Goal: Task Accomplishment & Management: Use online tool/utility

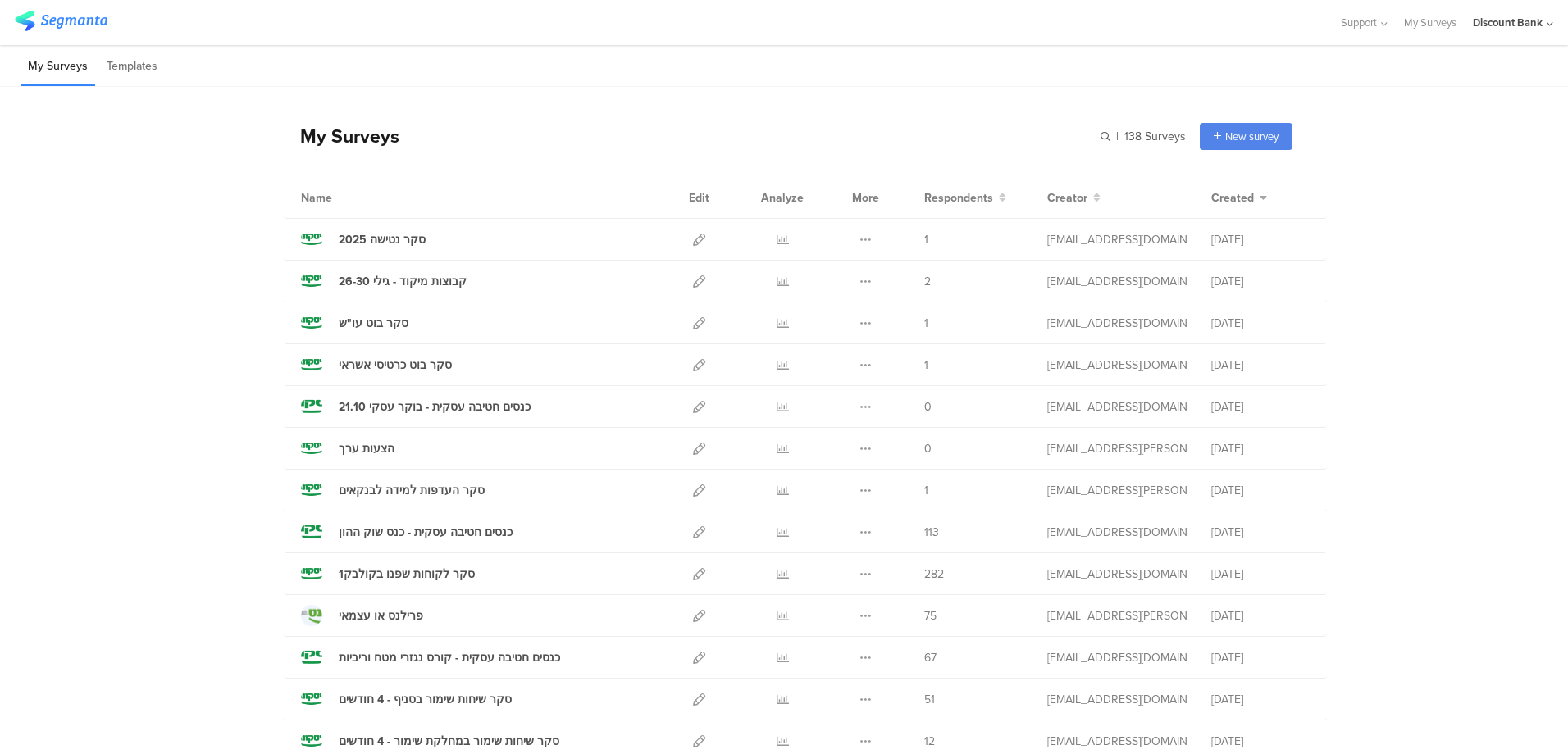
click at [693, 282] on icon at bounding box center [699, 282] width 13 height 13
click at [777, 243] on icon at bounding box center [783, 240] width 13 height 13
click at [777, 282] on icon at bounding box center [783, 282] width 13 height 13
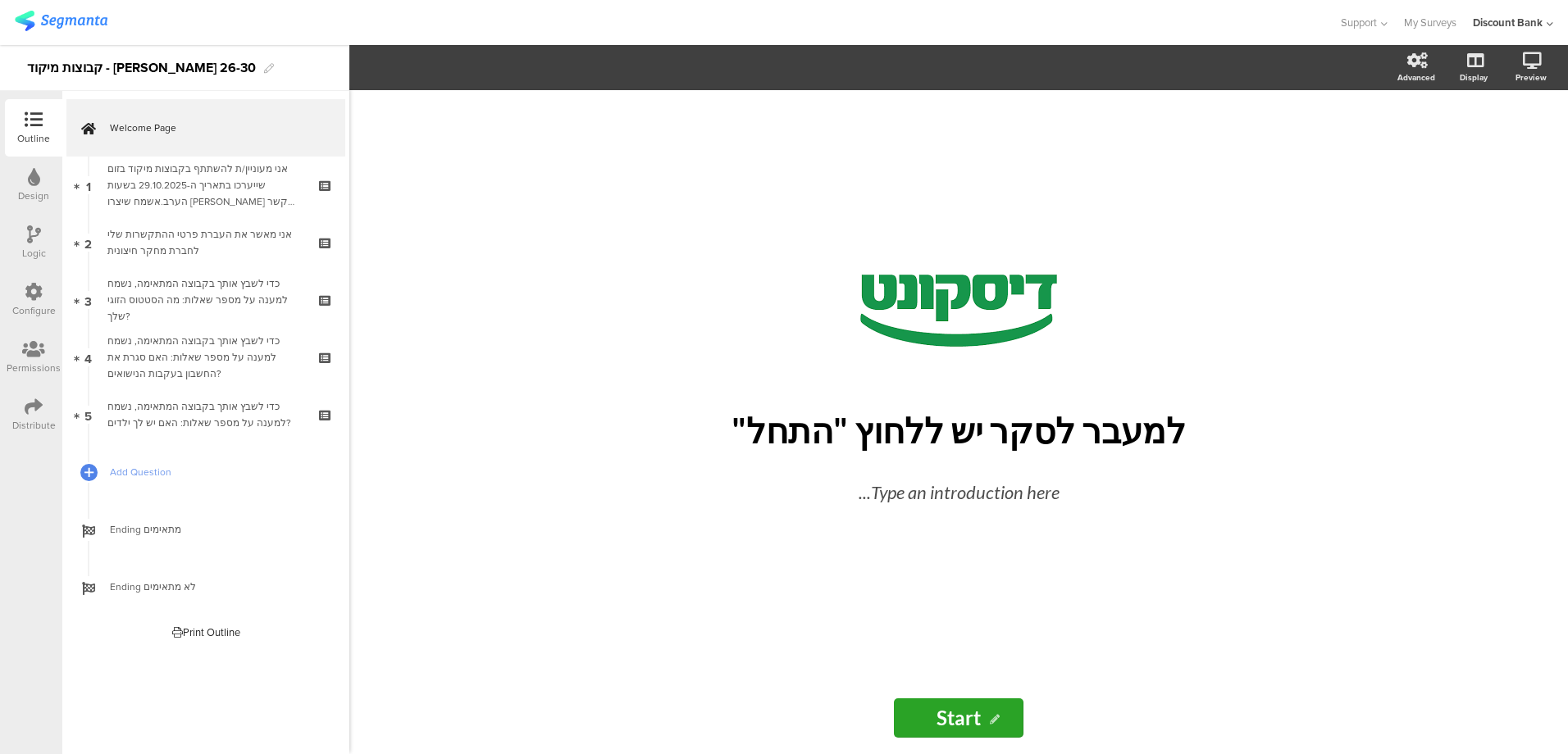
click at [231, 178] on div "אני מעוניין/ת להשתתף בקבוצות מיקוד בזום שייערכו בתאריך ה-29.10.2025 בשעות הערב.…" at bounding box center [206, 186] width 196 height 49
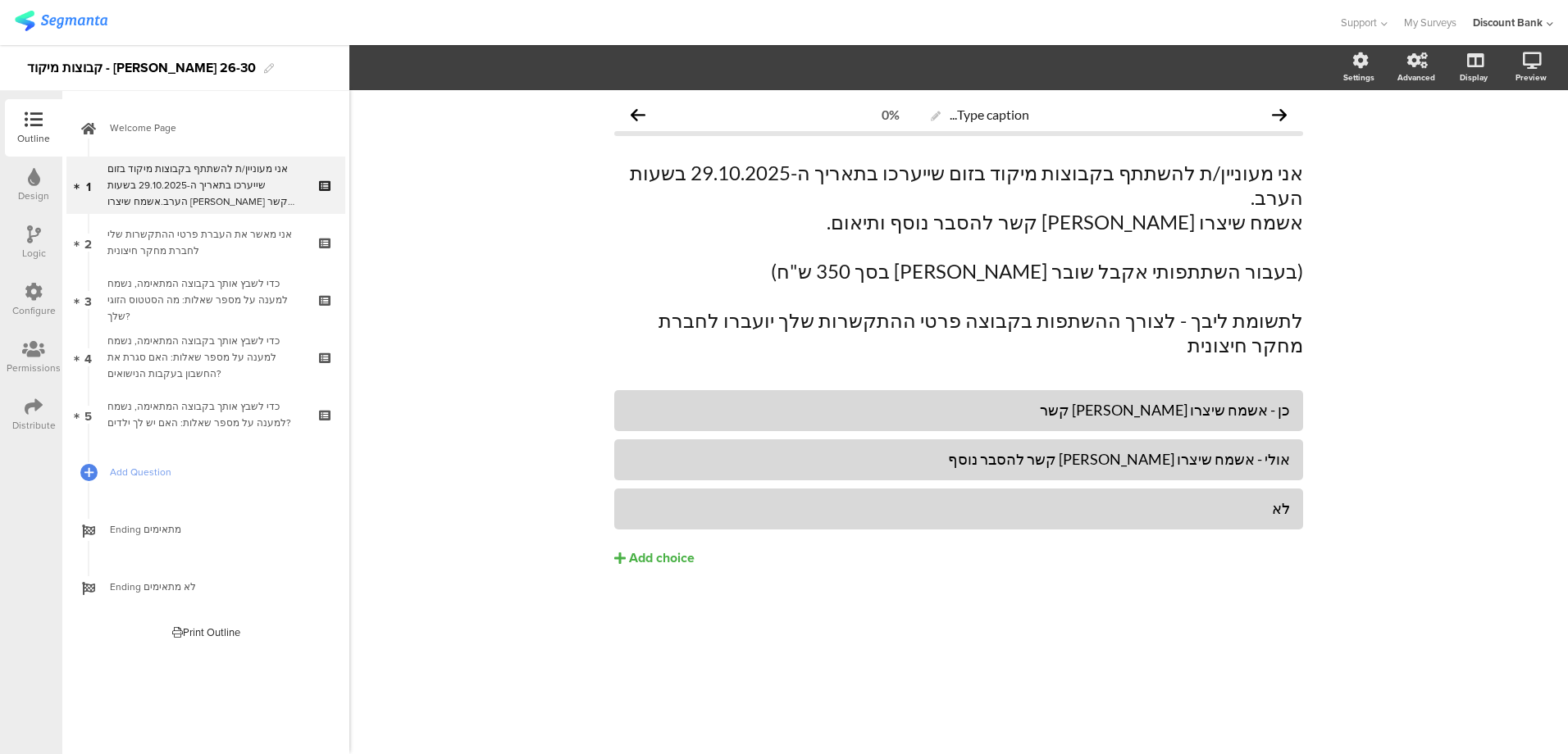
click at [223, 250] on div "אני מאשר את העברת פרטי ההתקשרות שלי לחברת מחקר חיצונית" at bounding box center [206, 243] width 196 height 33
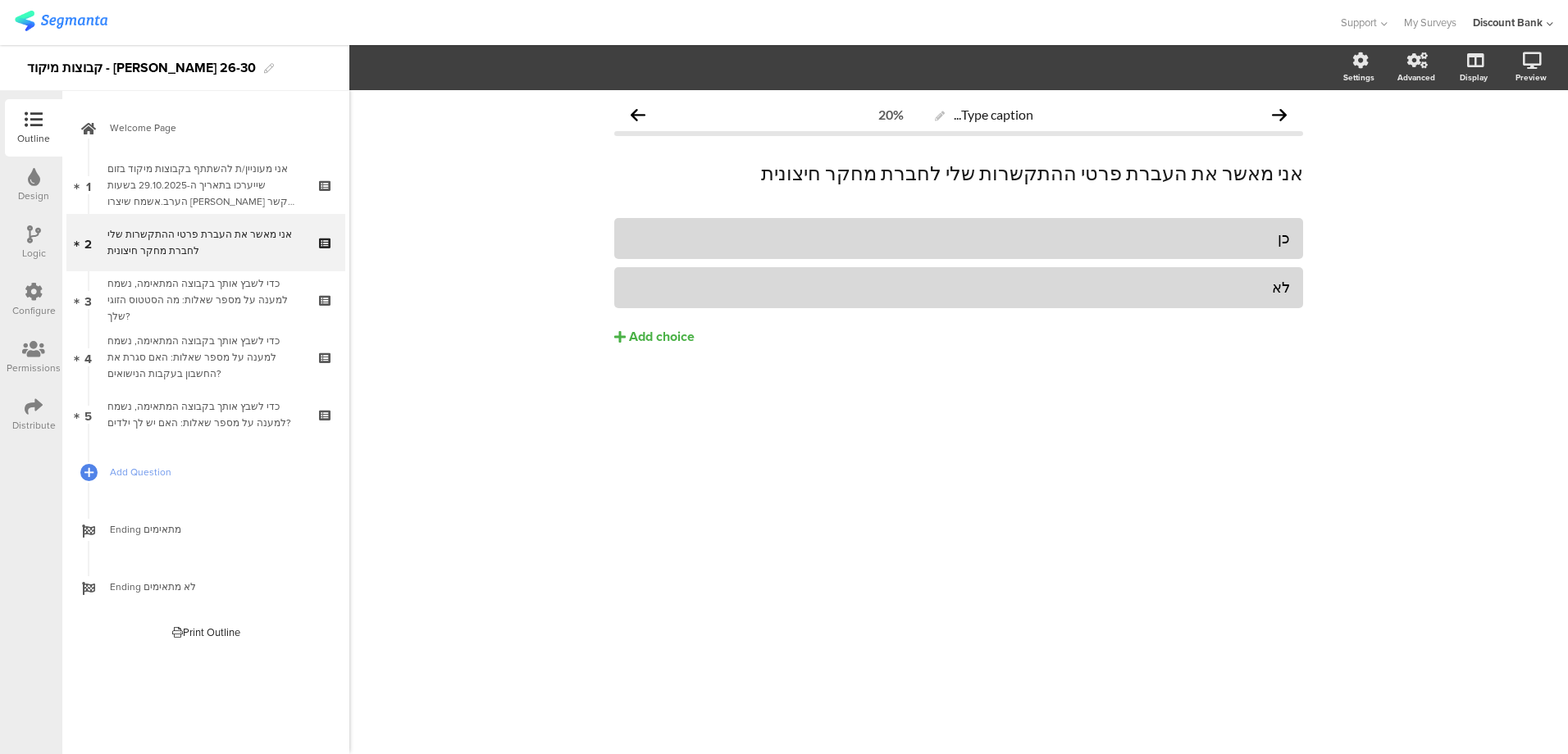
click at [221, 288] on div "כדי לשבץ אותך בקבוצה המתאימה, נשמח למענה על מספר שאלות: מה הסטטוס הזוגי שלך?" at bounding box center [206, 300] width 196 height 49
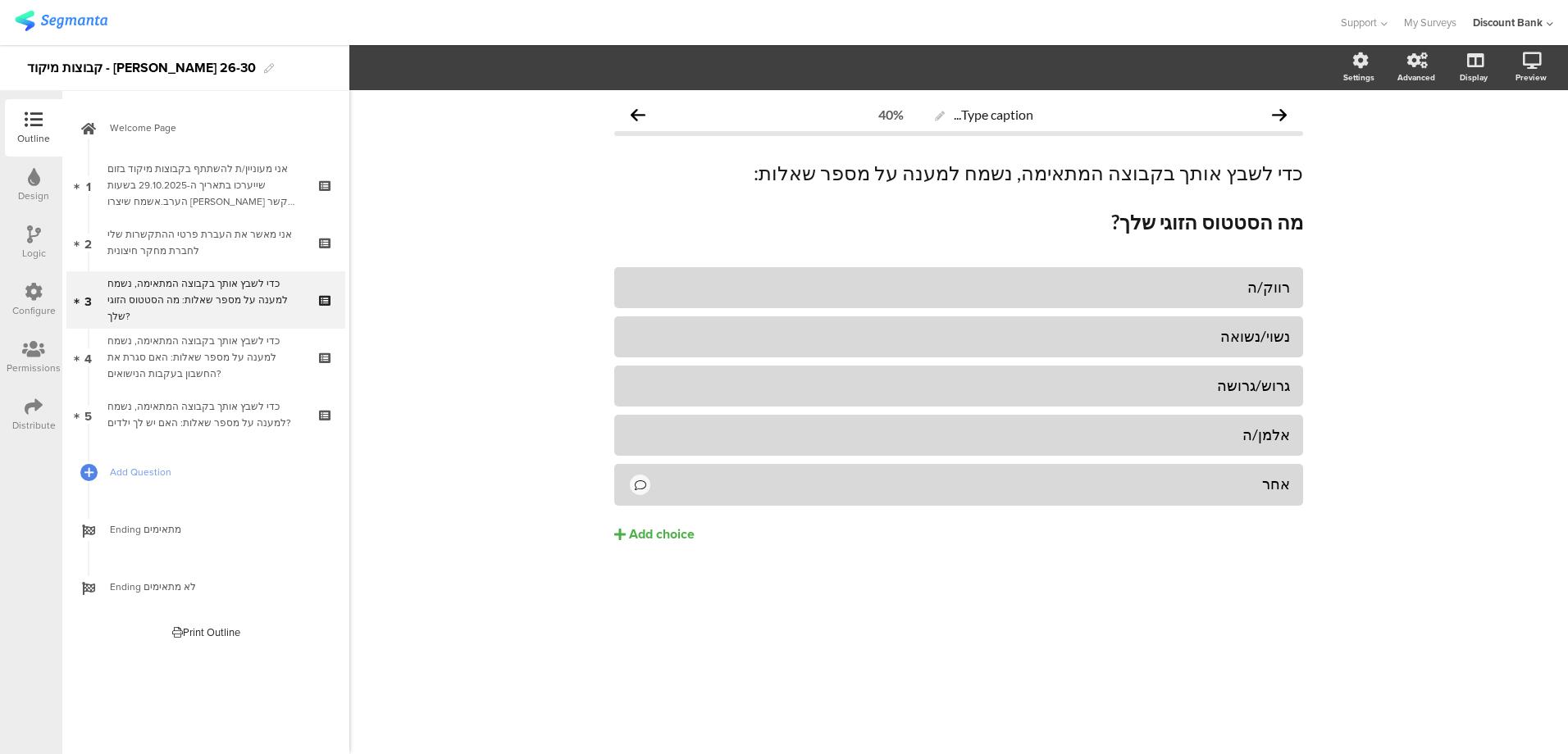
click at [85, 472] on icon at bounding box center [89, 472] width 9 height 13
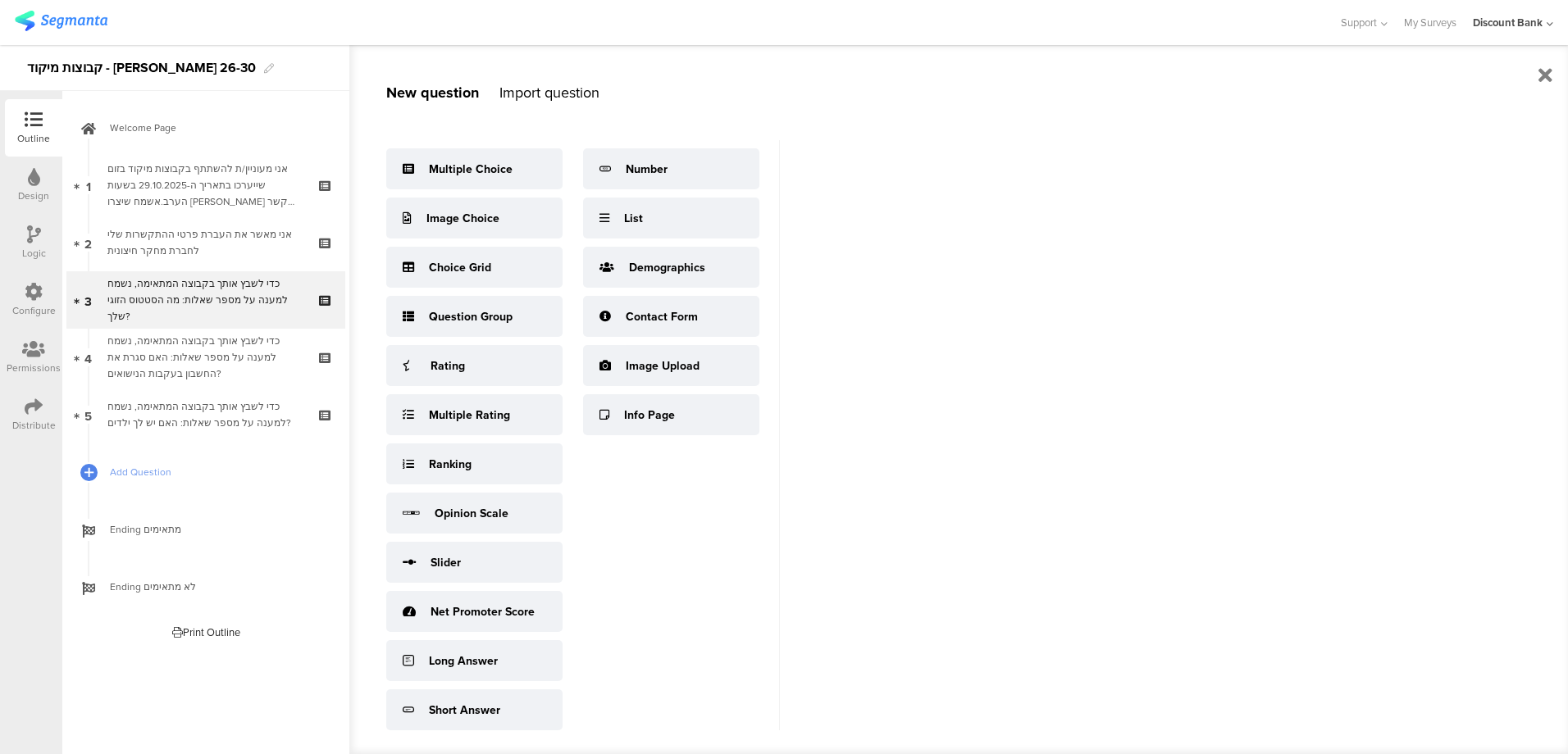
click at [537, 99] on div "Import question" at bounding box center [550, 93] width 100 height 22
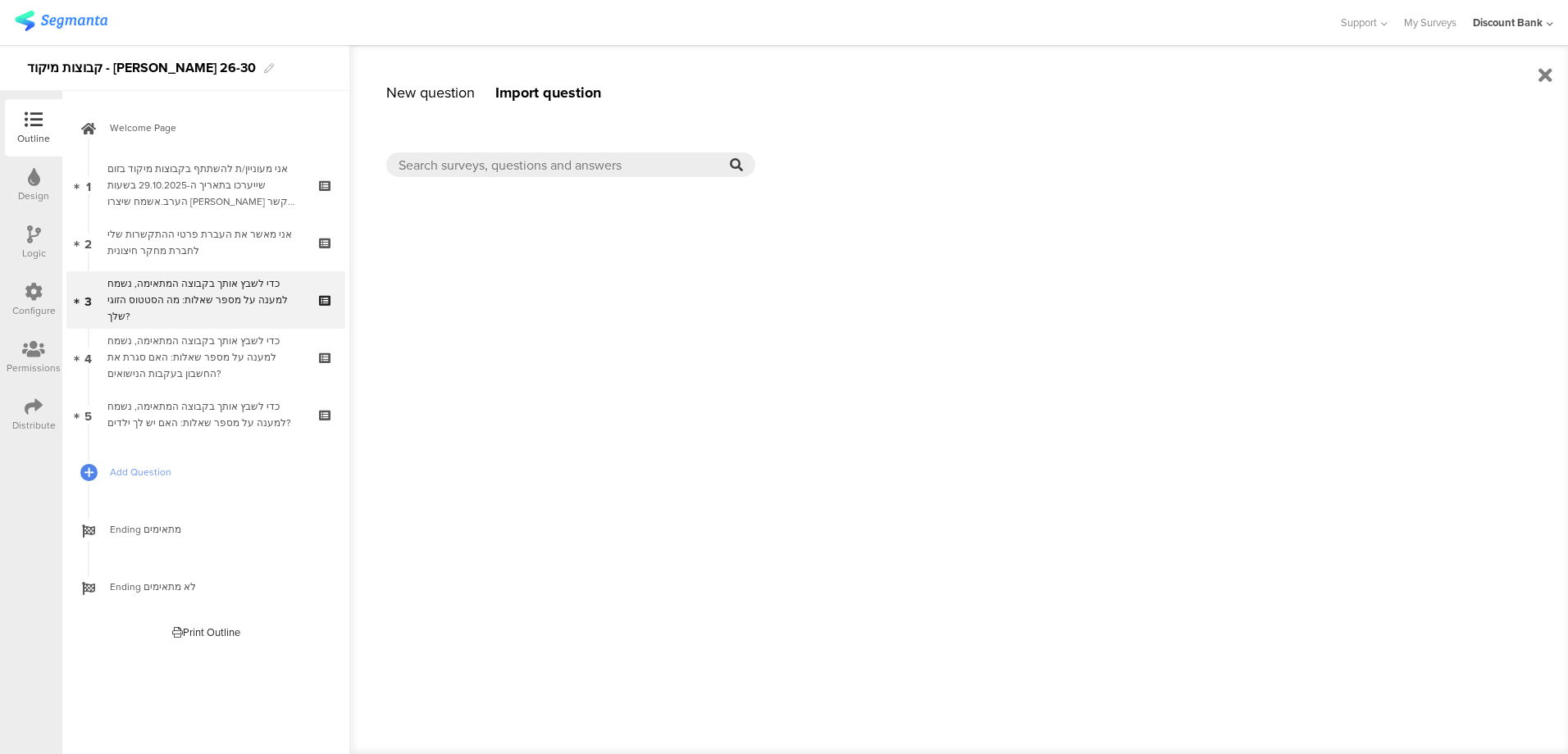
click at [528, 166] on input "text" at bounding box center [564, 165] width 331 height 19
type input "b"
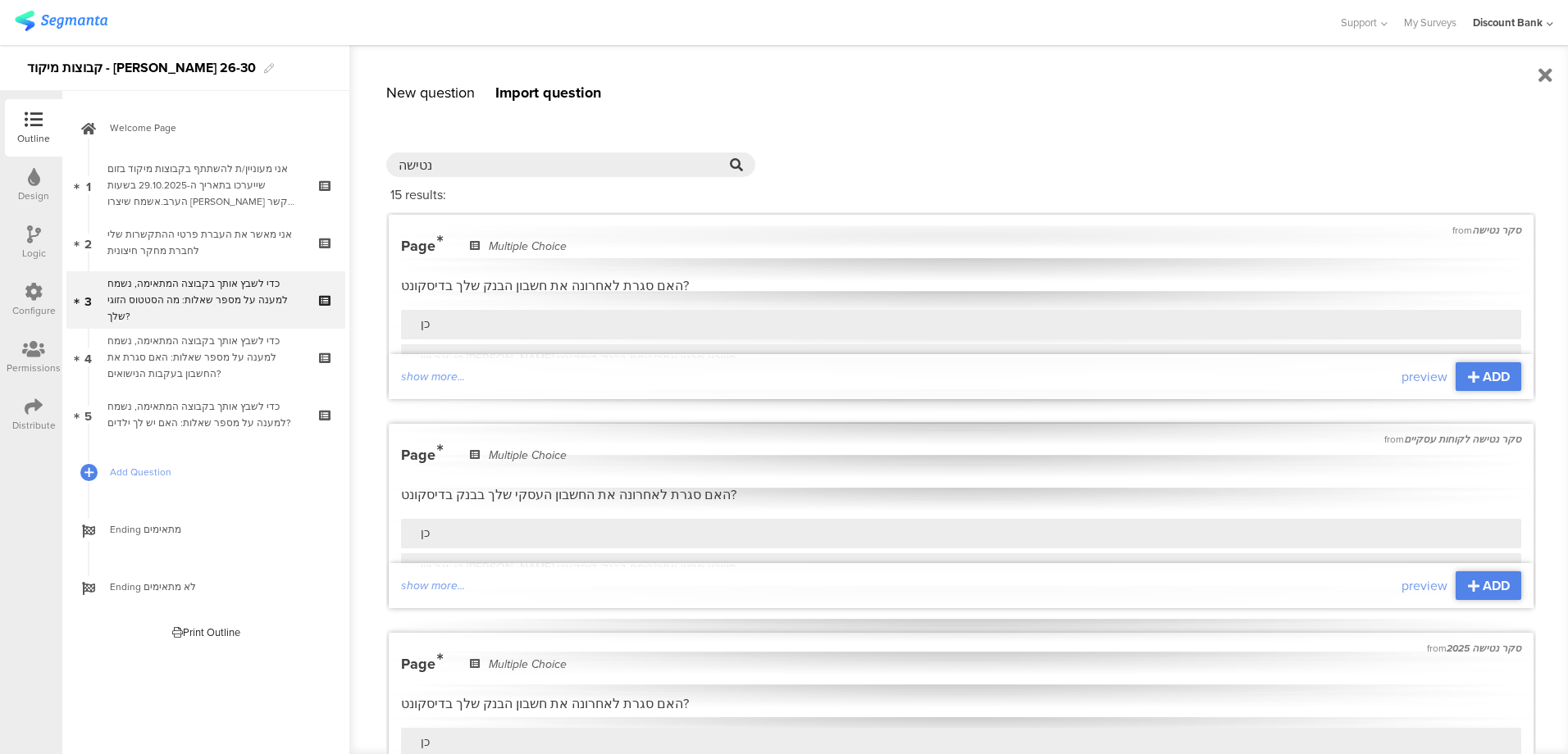
type input "נטישה"
click at [1468, 374] on icon at bounding box center [1473, 377] width 12 height 13
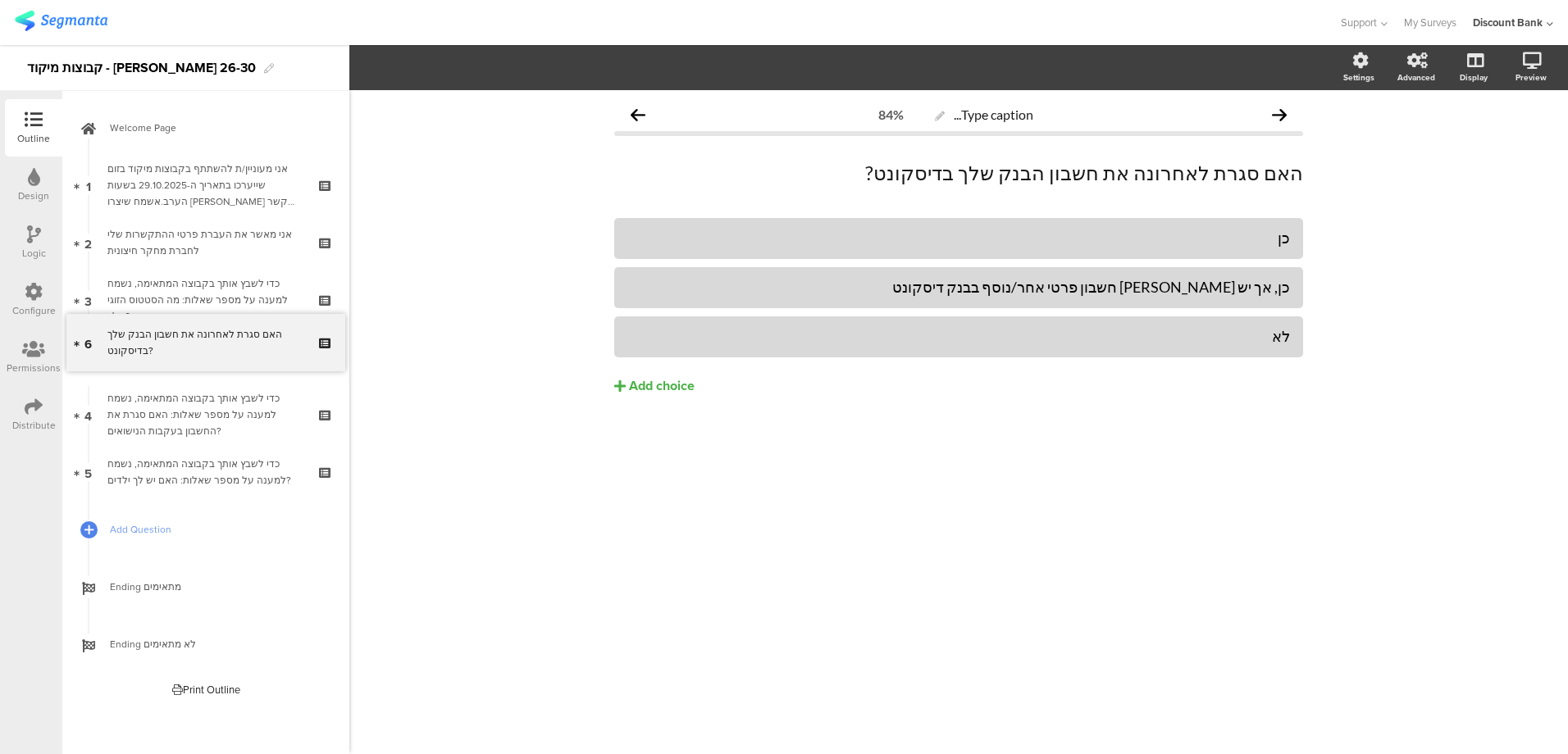
drag, startPoint x: 214, startPoint y: 483, endPoint x: 221, endPoint y: 354, distance: 129.2
click at [235, 309] on div "כדי לשבץ אותך בקבוצה המתאימה, נשמח למענה על מספר שאלות: מה הסטטוס הזוגי שלך?" at bounding box center [206, 300] width 196 height 49
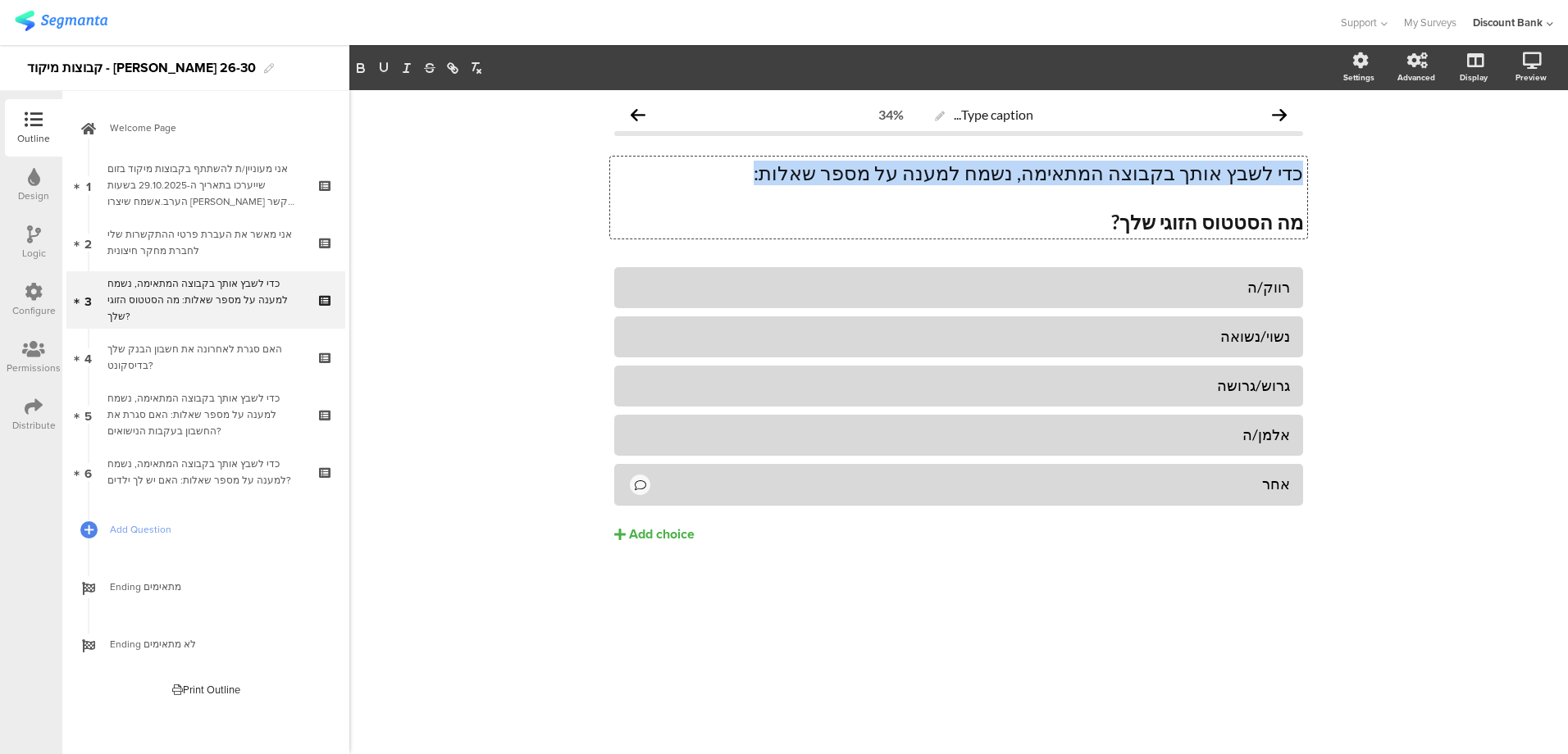
drag, startPoint x: 868, startPoint y: 178, endPoint x: 1309, endPoint y: 177, distance: 441.0
click at [1309, 177] on div "Type caption... 34% כדי לשבץ אותך בקבוצה המתאימה, נשמח למענה על מספר שאלות: מה …" at bounding box center [958, 356] width 722 height 530
click at [179, 357] on div "האם סגרת לאחרונה את חשבון הבנק שלך בדיסקונט?" at bounding box center [206, 358] width 196 height 33
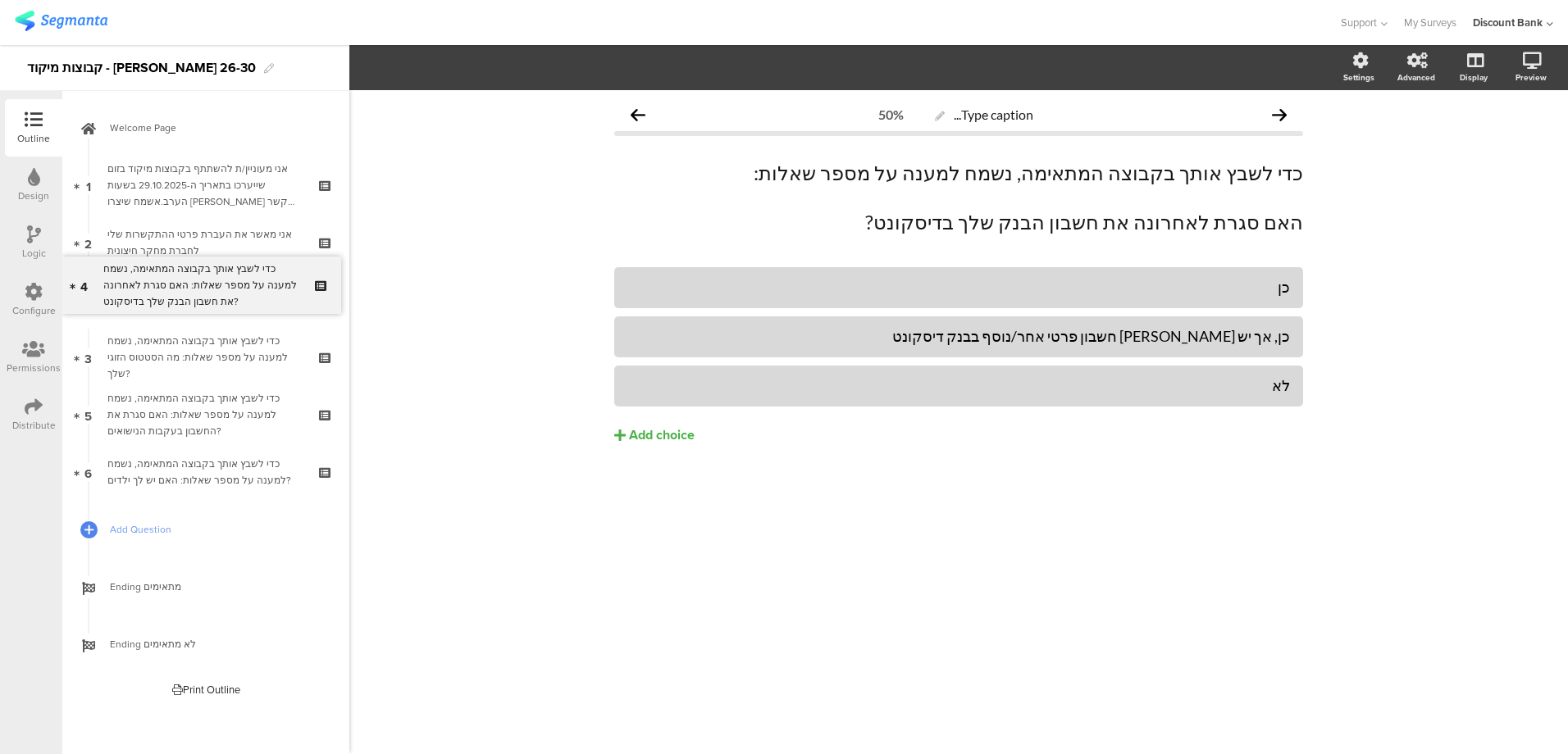
drag, startPoint x: 185, startPoint y: 358, endPoint x: 184, endPoint y: 285, distance: 73.0
click at [213, 410] on div "כדי לשבץ אותך בקבוצה המתאימה, נשמח למענה על מספר שאלות: האם סגרת את החשבון בעקב…" at bounding box center [206, 415] width 196 height 49
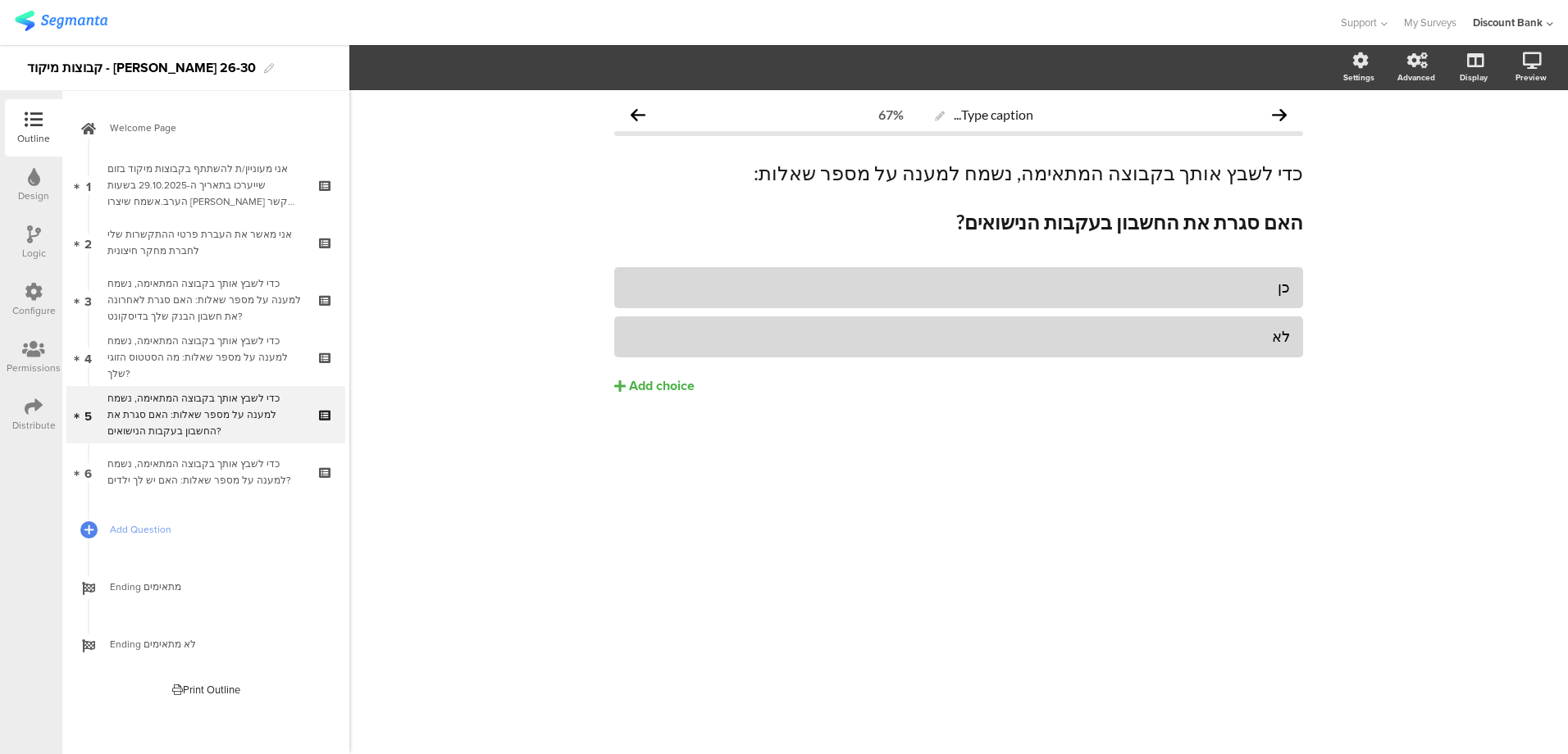
click at [196, 366] on div "כדי לשבץ אותך בקבוצה המתאימה, נשמח למענה על מספר שאלות: מה הסטטוס הזוגי שלך?" at bounding box center [206, 358] width 196 height 49
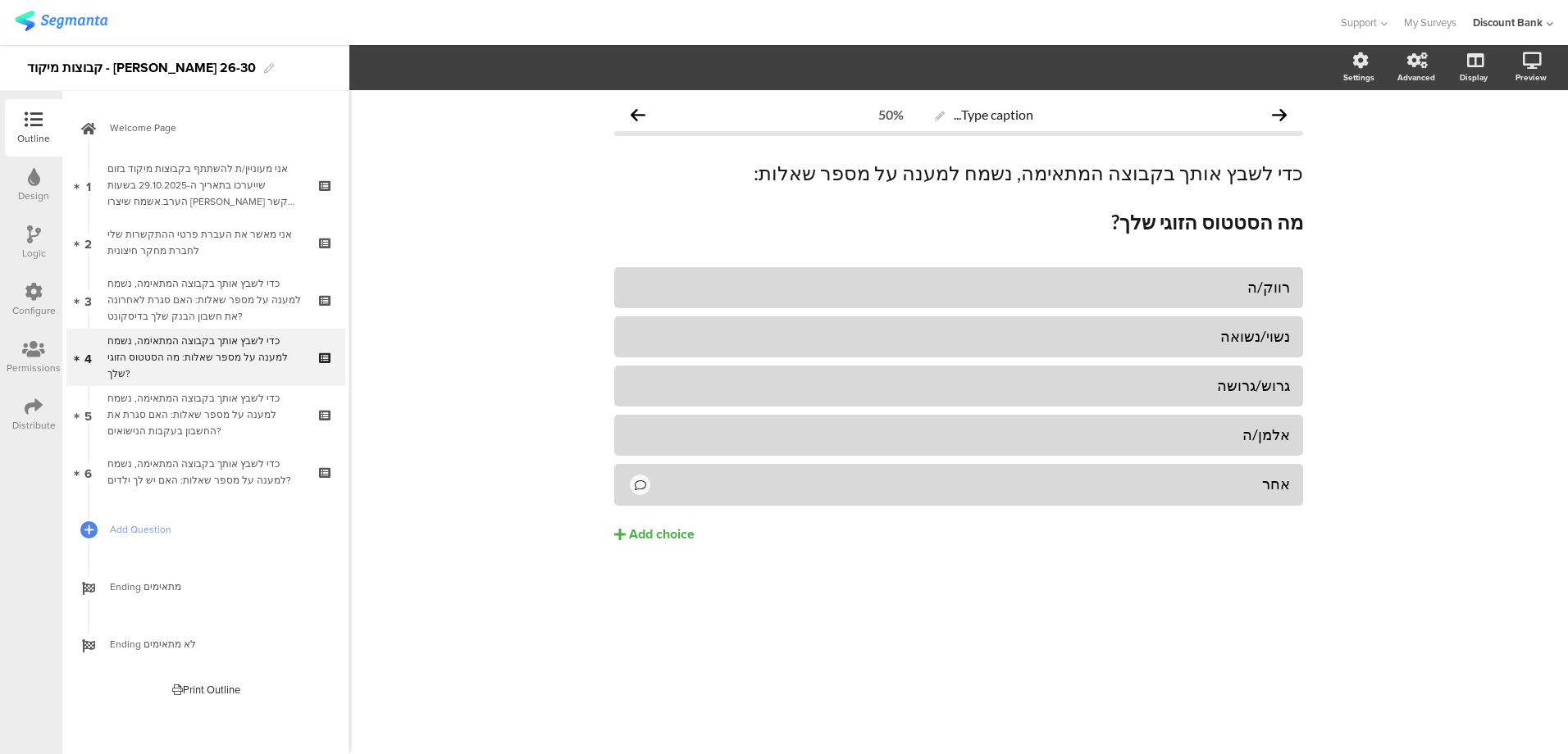
click at [208, 301] on div "כדי לשבץ אותך בקבוצה המתאימה, נשמח למענה על מספר שאלות: האם סגרת לאחרונה את חשב…" at bounding box center [206, 300] width 196 height 49
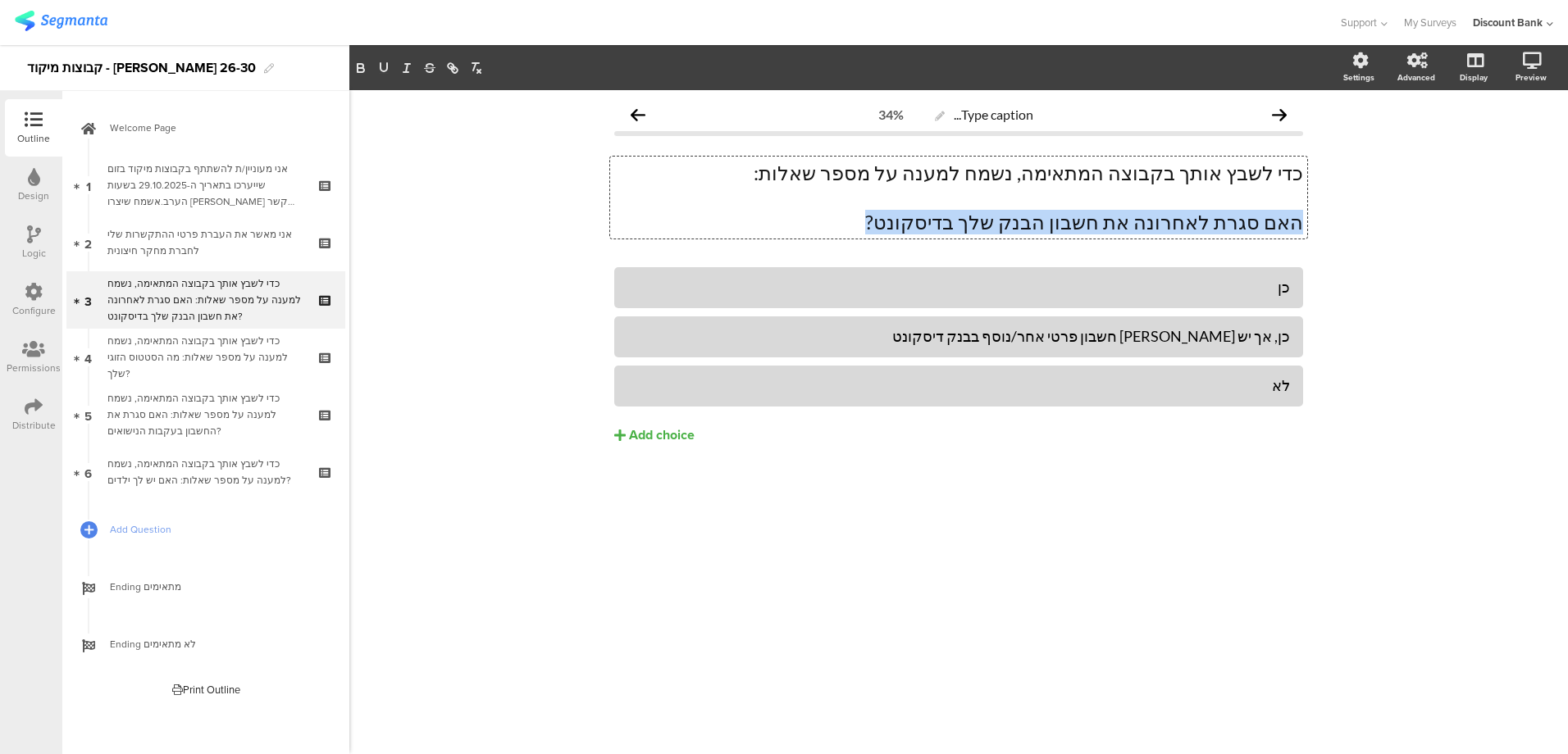
drag, startPoint x: 955, startPoint y: 219, endPoint x: 388, endPoint y: 11, distance: 603.9
click at [1346, 231] on div "Type caption... 34% כדי לשבץ אותך בקבוצה המתאימה, נשמח למענה על מספר שאלות: האם…" at bounding box center [959, 423] width 1219 height 664
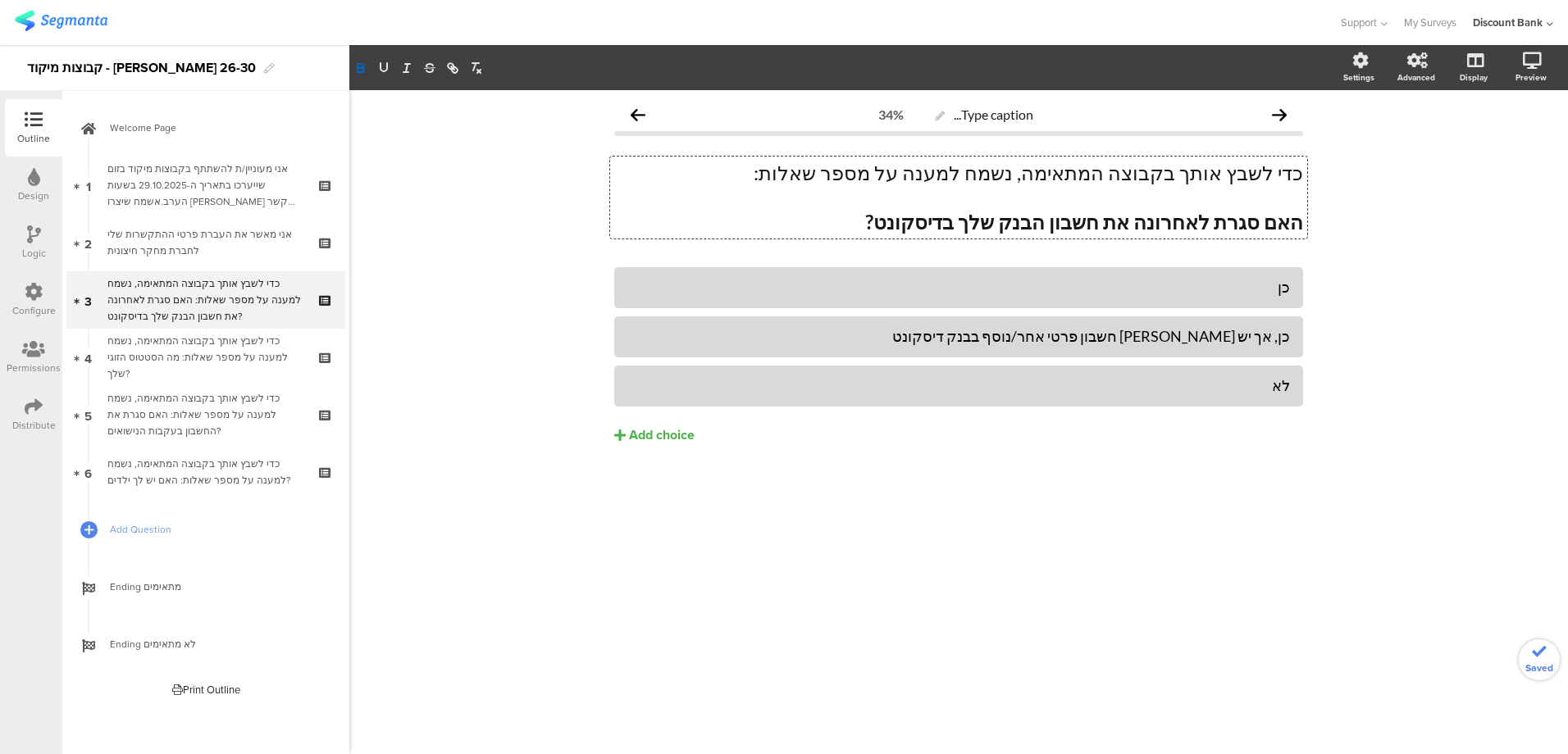
click at [1103, 472] on div "כן כן, אך יש [PERSON_NAME] חשבון פרטי אחר/נוסף בבנק דיסקונט לא Add choice" at bounding box center [958, 390] width 689 height 246
click at [228, 289] on div "כדי לשבץ אותך בקבוצה המתאימה, נשמח למענה על מספר שאלות: האם סגרת לאחרונה את חשב…" at bounding box center [206, 300] width 196 height 49
click at [49, 232] on div "Logic" at bounding box center [33, 242] width 57 height 57
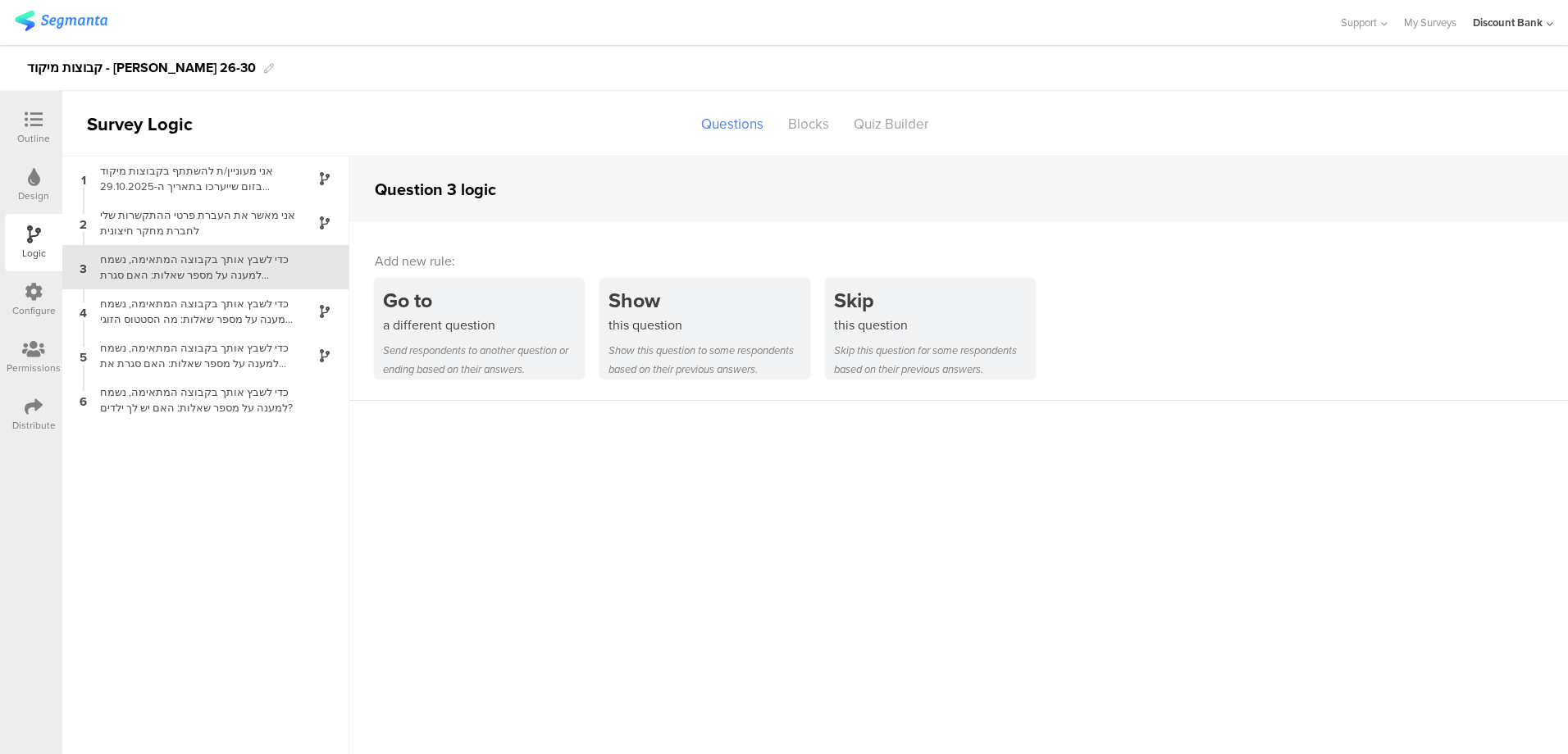
click at [492, 365] on div "Send respondents to another question or ending based on their answers." at bounding box center [483, 360] width 201 height 38
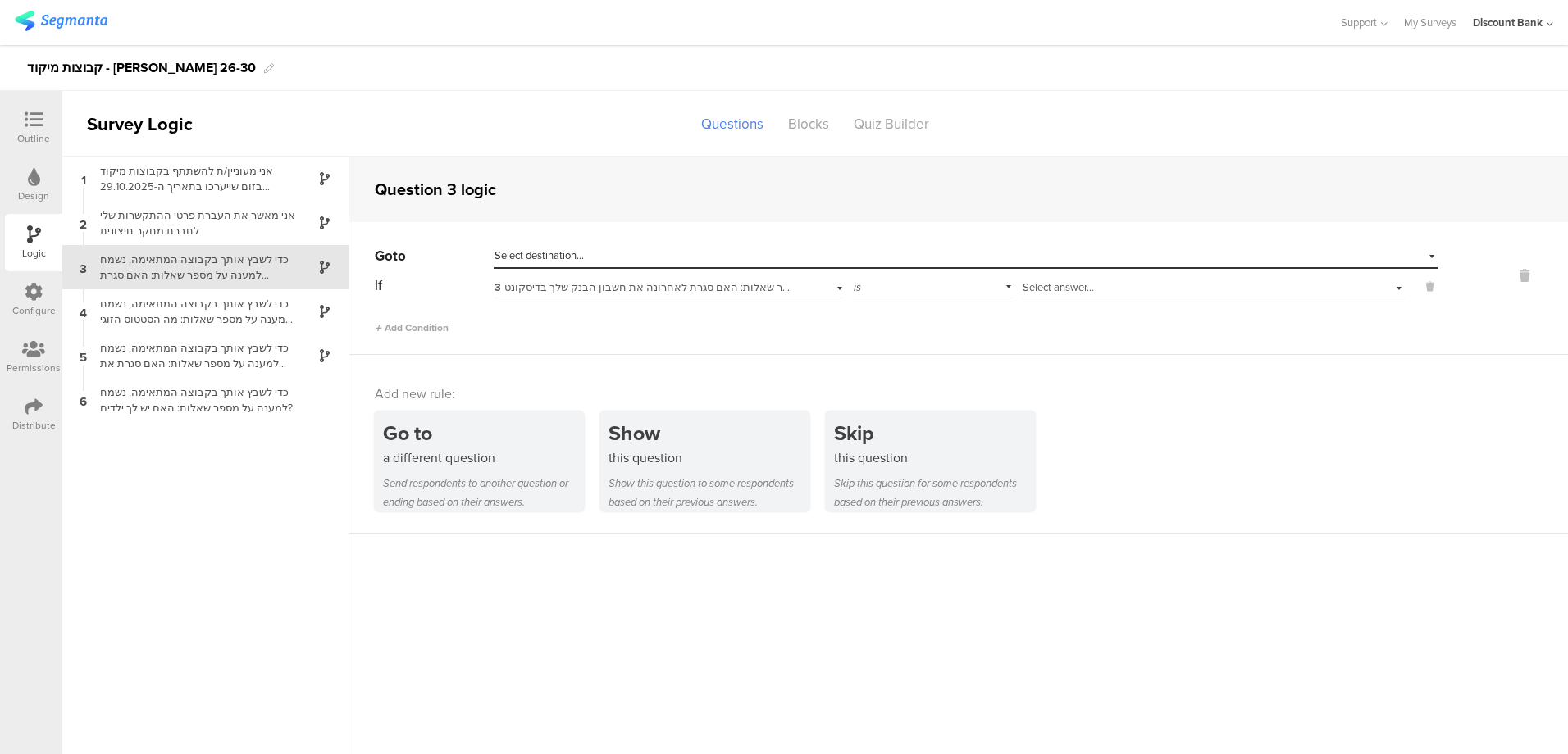
click at [569, 256] on span "Select destination..." at bounding box center [539, 255] width 90 height 15
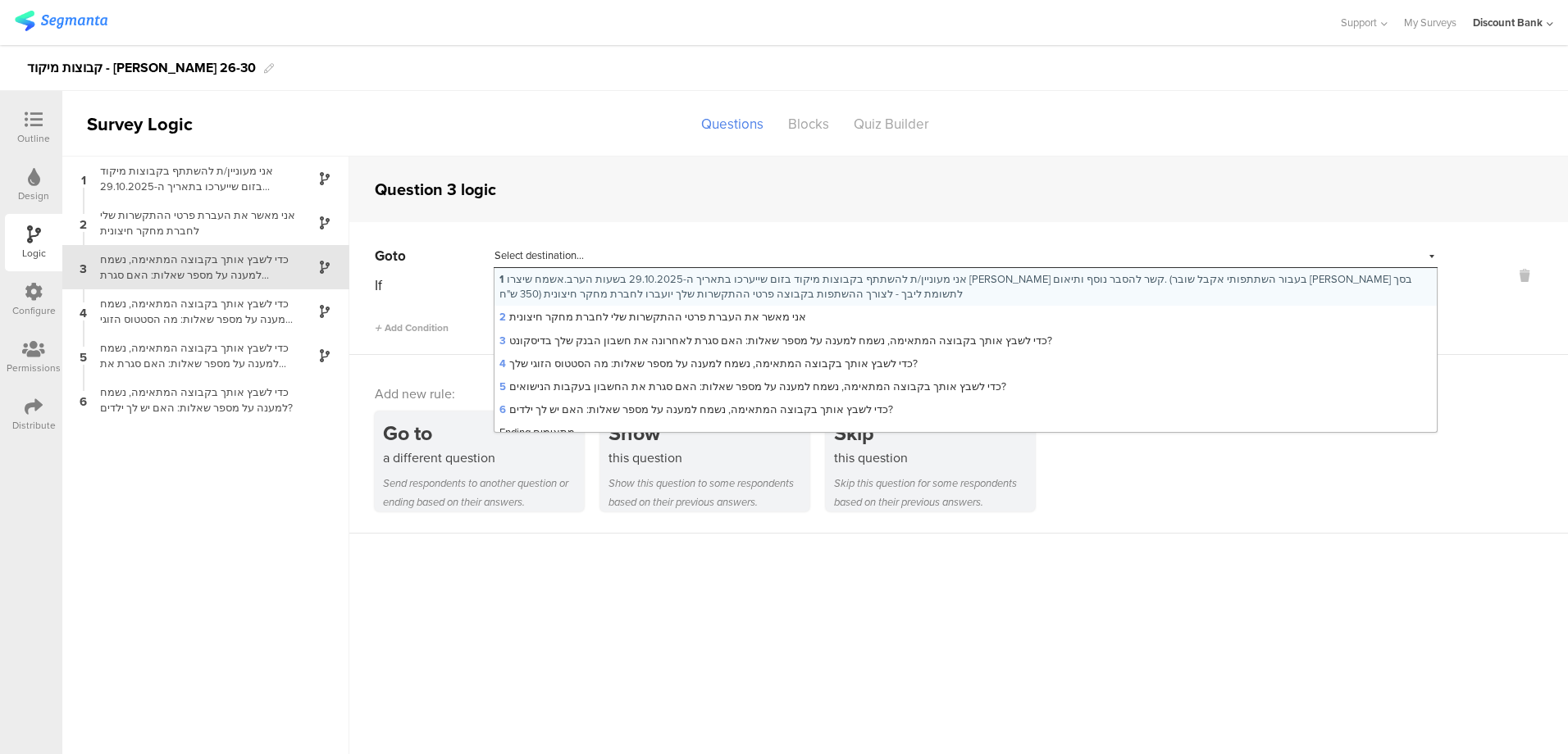
scroll to position [34, 0]
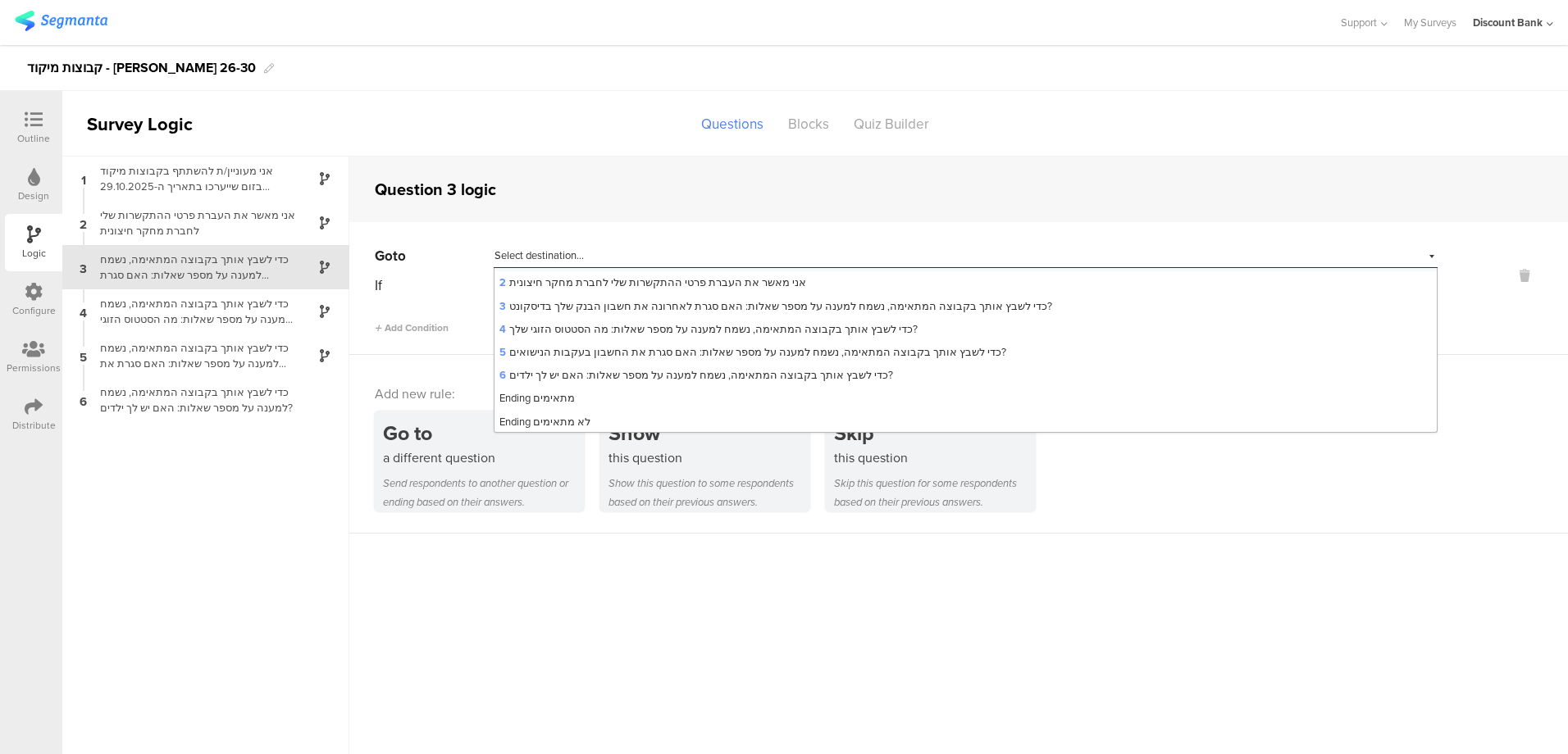
click at [595, 420] on div "Ending לא מתאימים" at bounding box center [965, 422] width 942 height 23
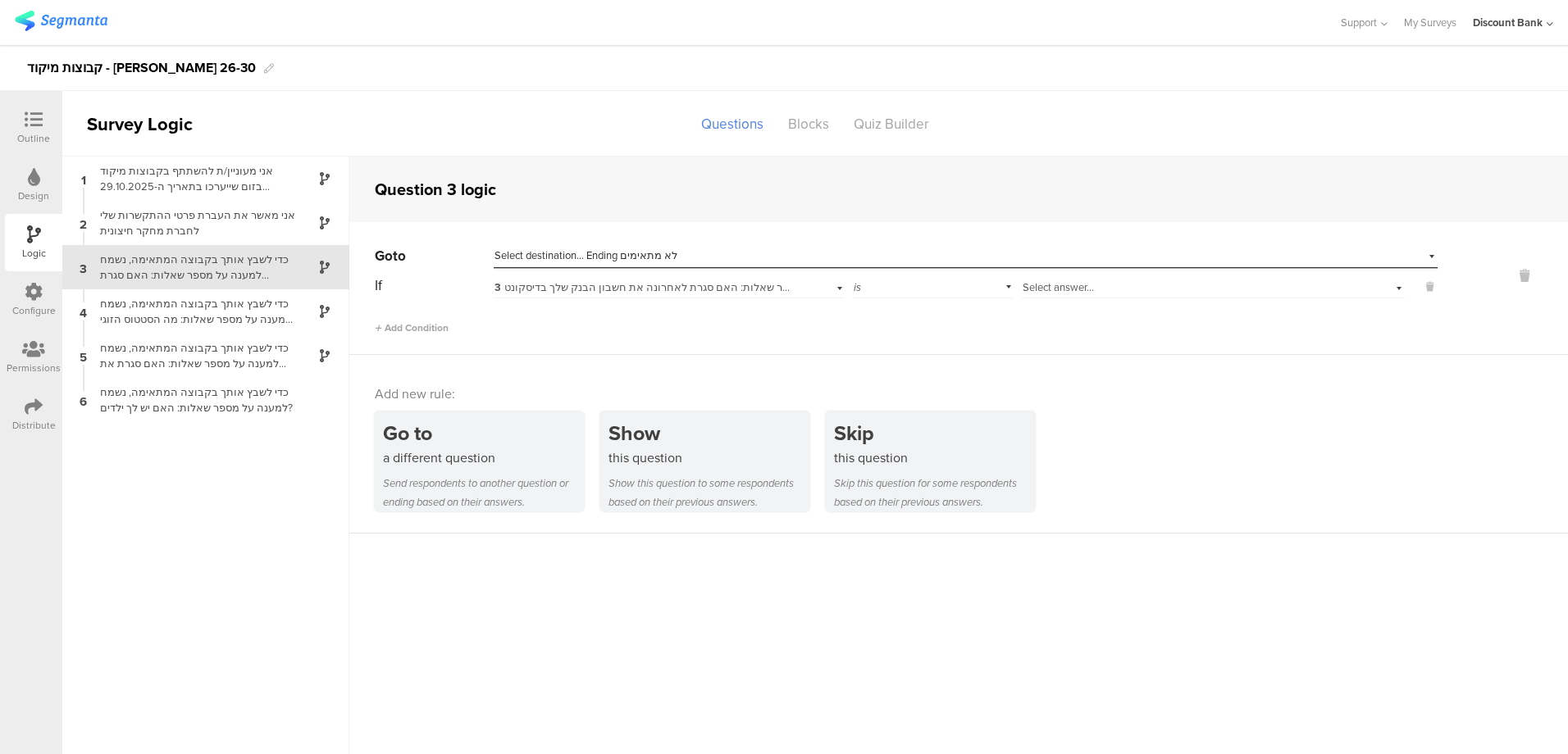
scroll to position [0, 0]
click at [665, 293] on span "3 כדי לשבץ אותך בקבוצה המתאימה, נשמח למענה על מספר שאלות: האם סגרת לאחרונה את ח…" at bounding box center [770, 287] width 552 height 15
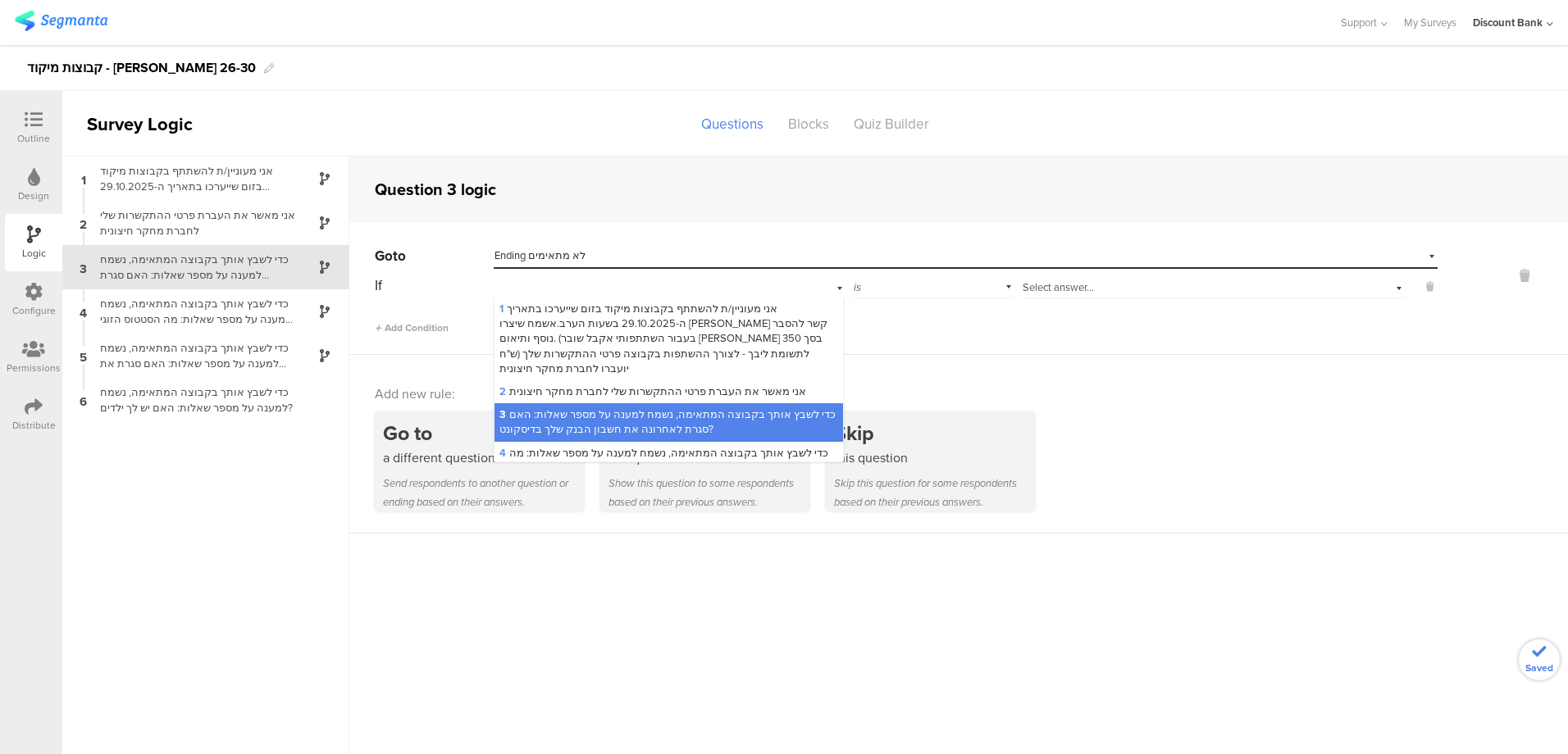
click at [665, 293] on div "3 כדי לשבץ אותך בקבוצה המתאימה, נשמח למענה על מספר שאלות: האם סגרת לאחרונה את ח…" at bounding box center [669, 286] width 351 height 25
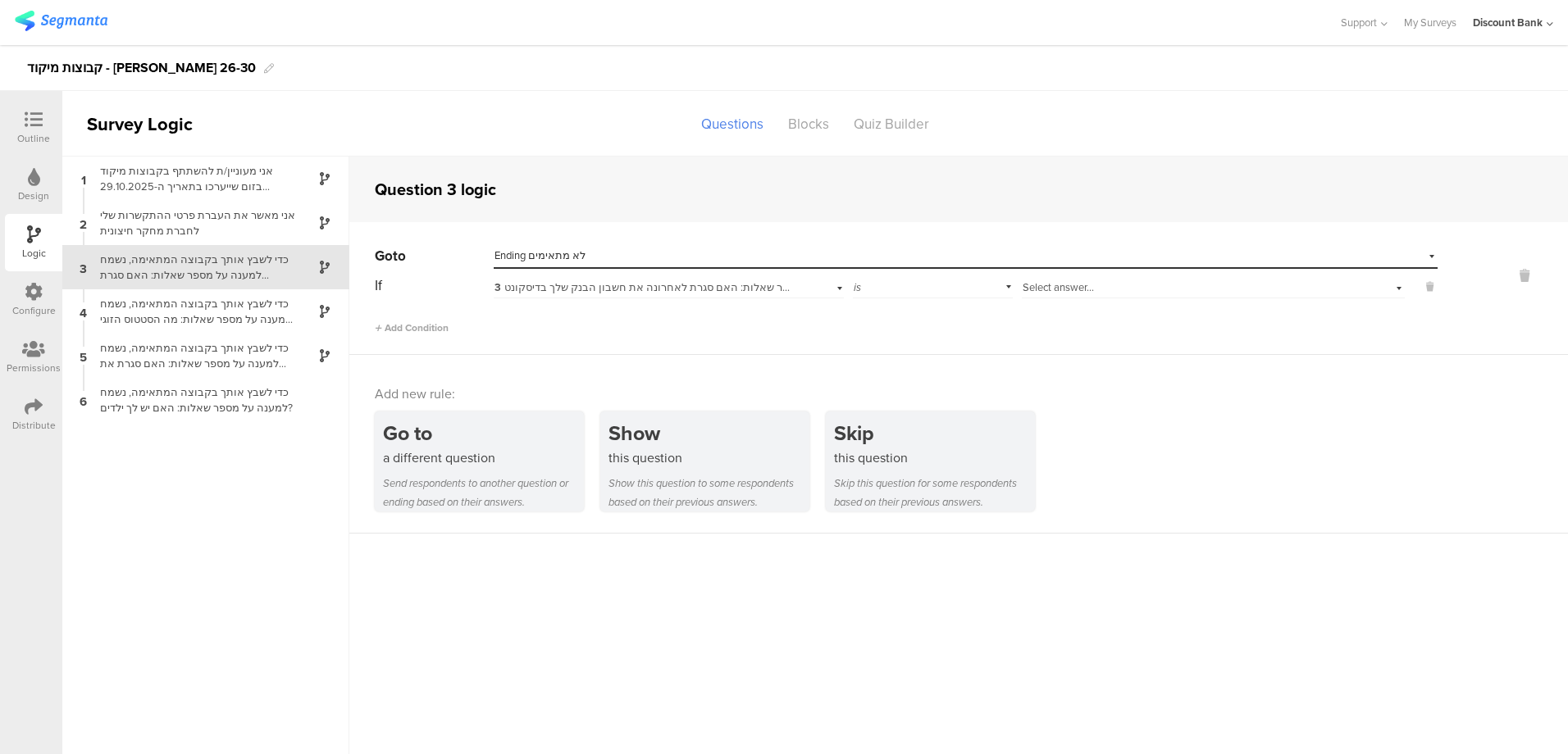
click at [1092, 288] on span "Select answer..." at bounding box center [1057, 287] width 72 height 15
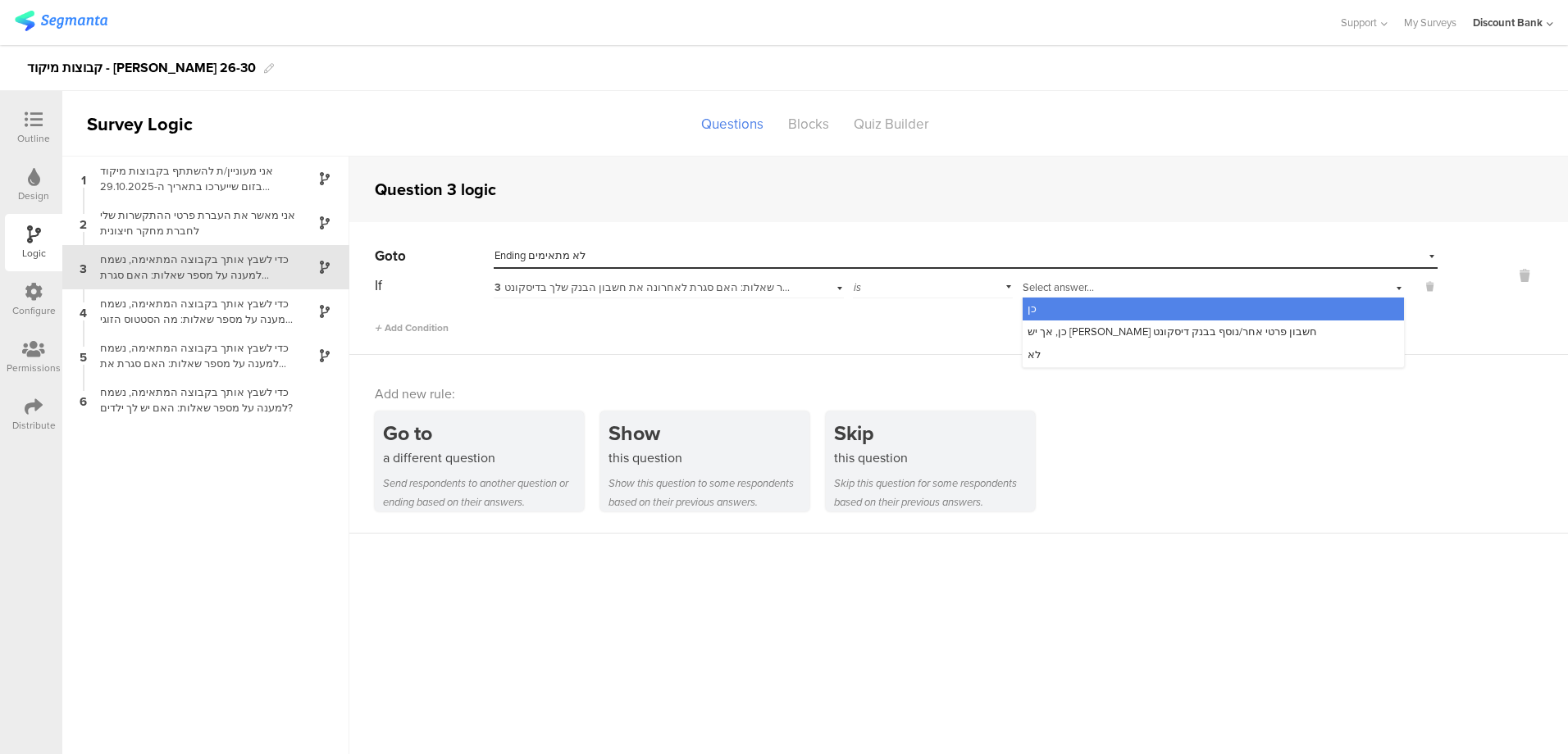
click at [1086, 358] on div "לא" at bounding box center [1212, 354] width 381 height 23
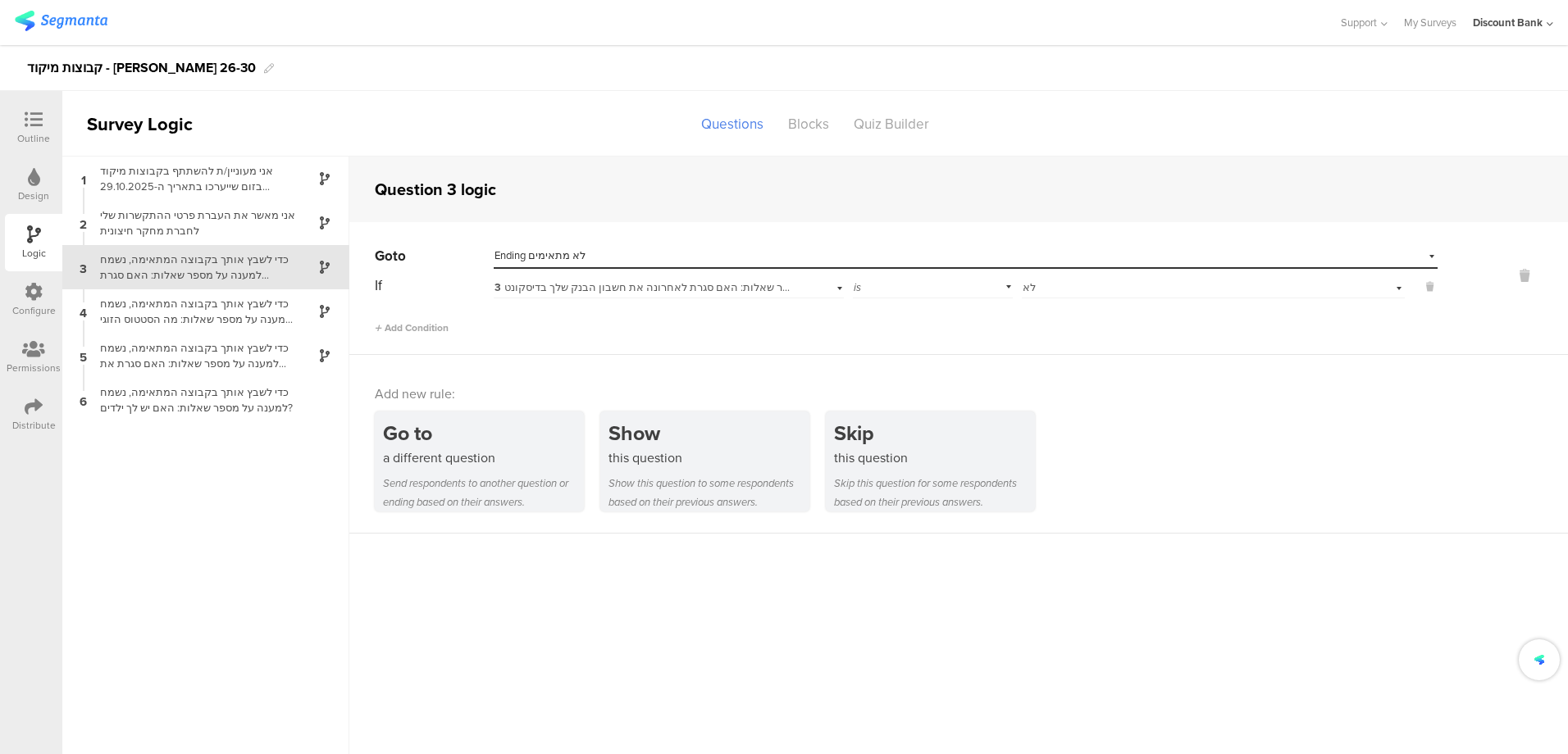
click at [424, 326] on span "Add Condition" at bounding box center [412, 328] width 74 height 14
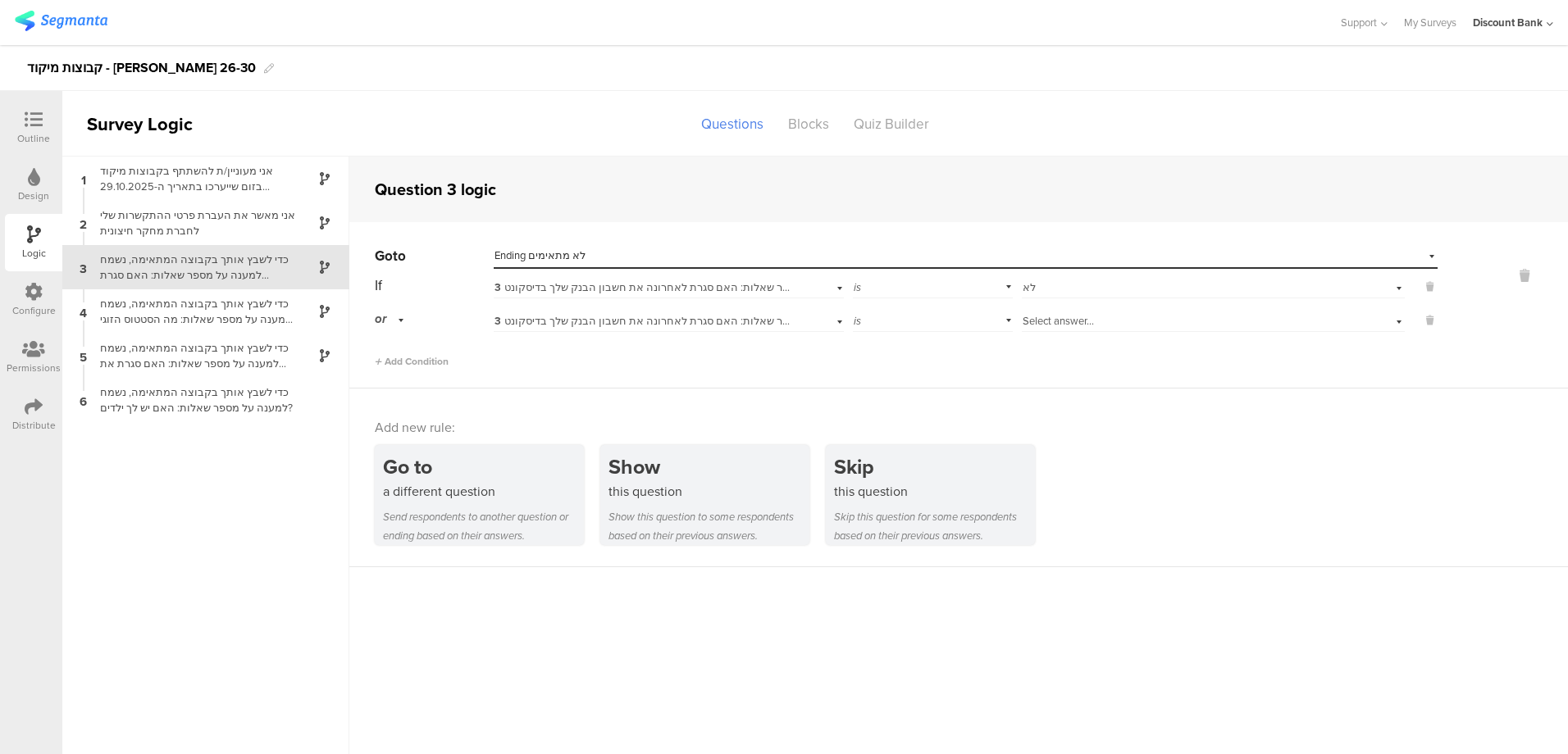
click at [606, 319] on span "3 כדי לשבץ אותך בקבוצה המתאימה, נשמח למענה על מספר שאלות: האם סגרת לאחרונה את ח…" at bounding box center [770, 320] width 552 height 15
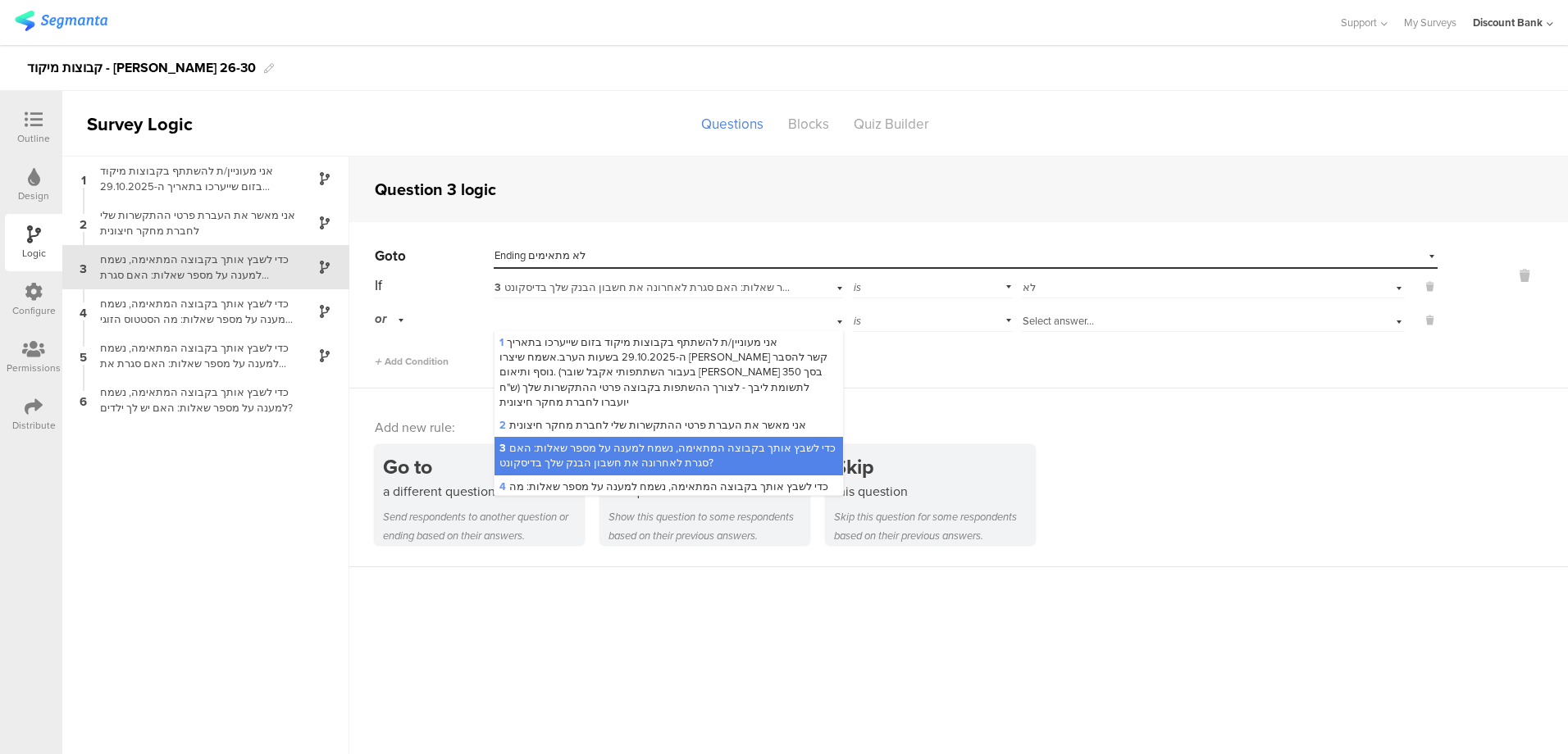
click at [606, 319] on div "3 כדי לשבץ אותך בקבוצה המתאימה, נשמח למענה על מספר שאלות: האם סגרת לאחרונה את ח…" at bounding box center [669, 320] width 351 height 25
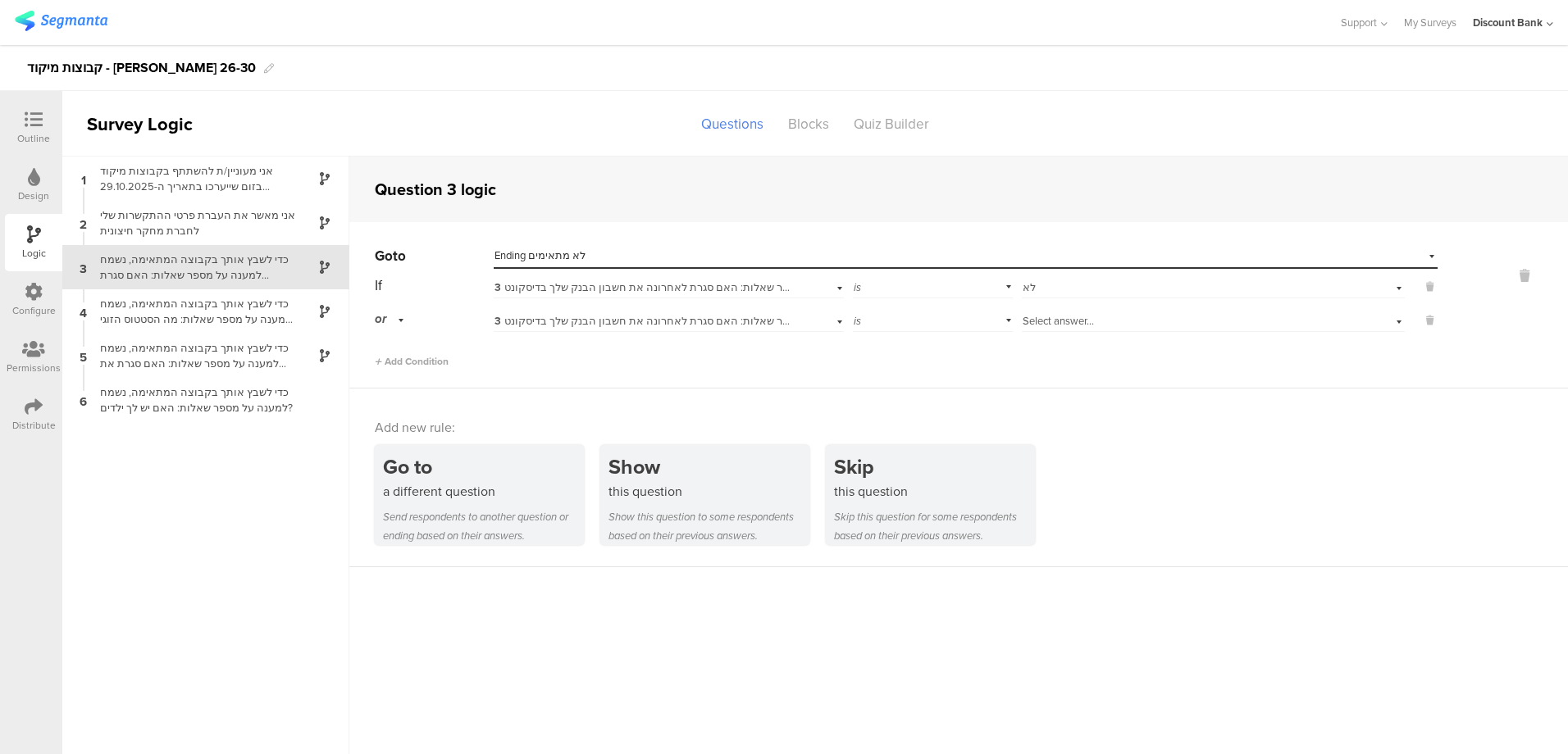
click at [1044, 320] on span "Select answer..." at bounding box center [1057, 320] width 72 height 15
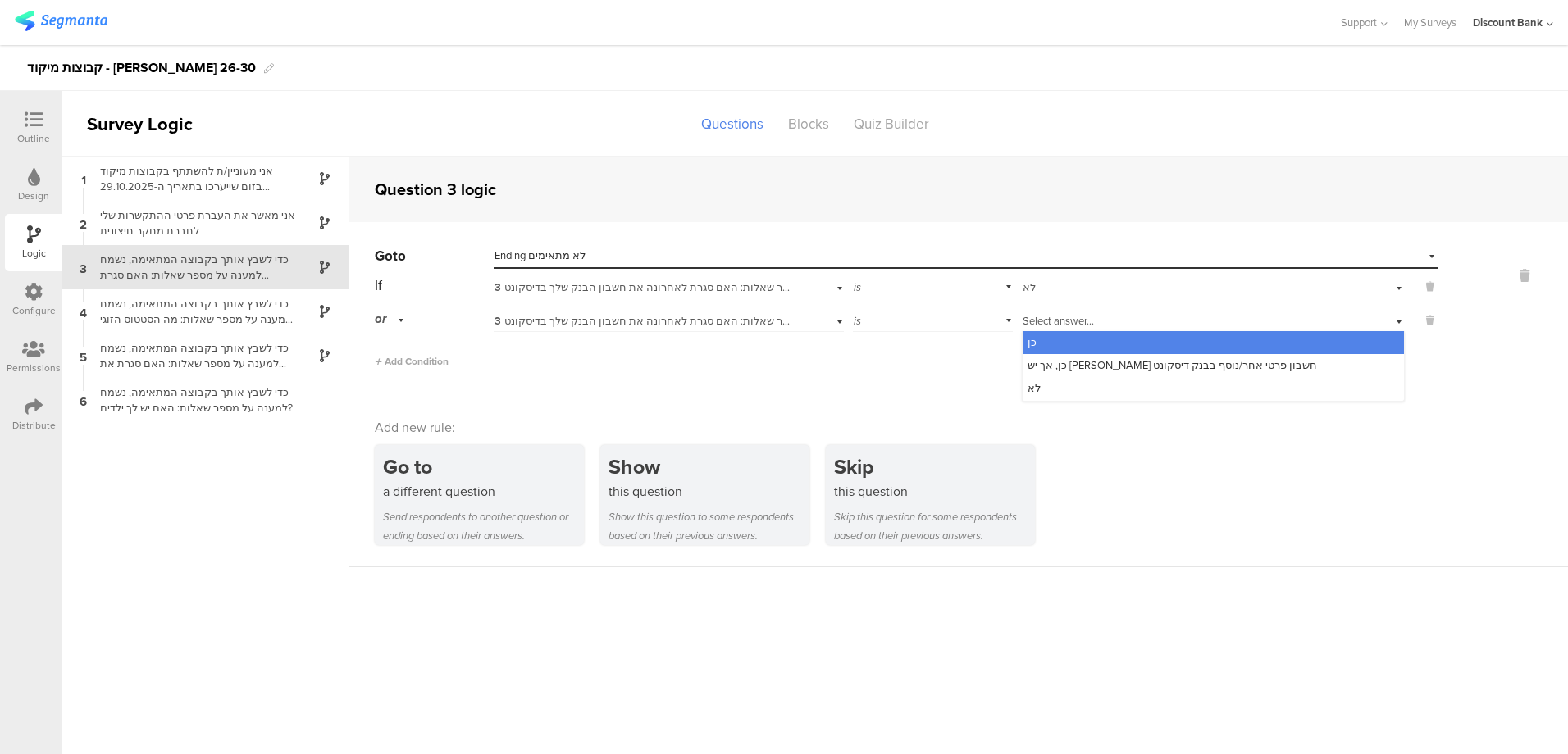
click at [1059, 370] on span "כן, אך יש [PERSON_NAME] חשבון פרטי אחר/נוסף בבנק דיסקונט" at bounding box center [1172, 365] width 290 height 15
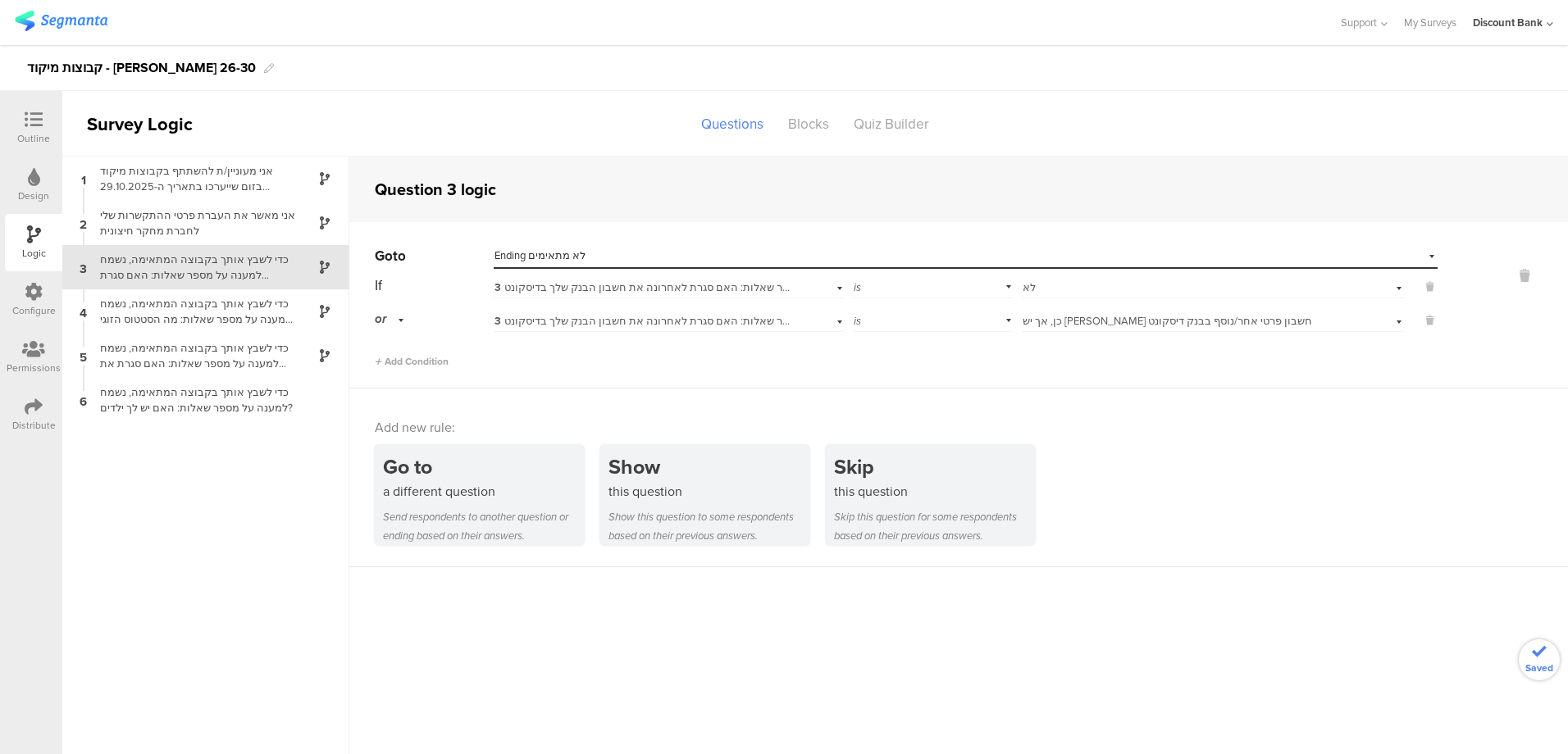
click at [237, 231] on div "אני מאשר את העברת פרטי ההתקשרות שלי לחברת מחקר חיצונית" at bounding box center [193, 223] width 205 height 31
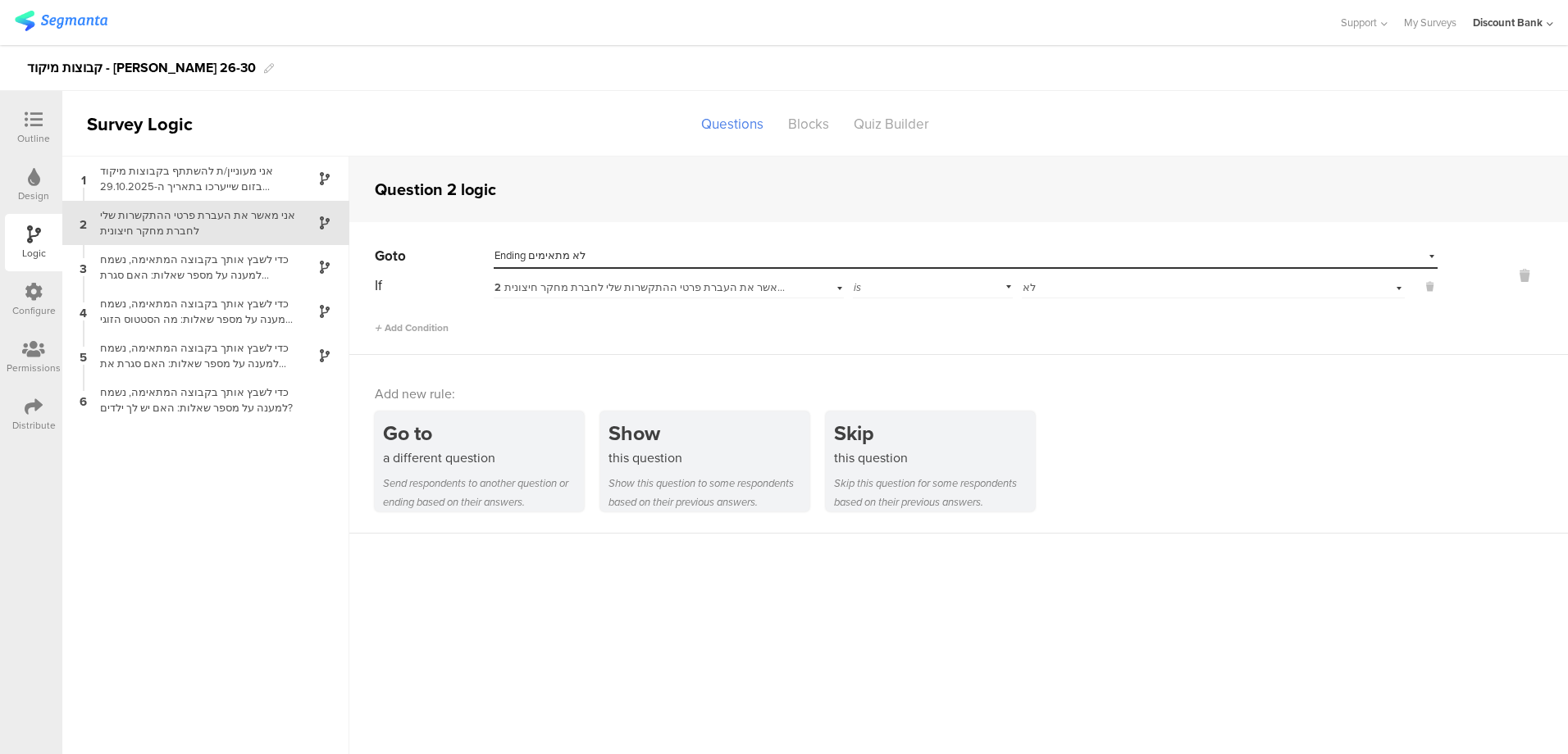
click at [247, 274] on div "כדי לשבץ אותך בקבוצה המתאימה, נשמח למענה על מספר שאלות: האם סגרת לאחרונה את חשב…" at bounding box center [193, 267] width 205 height 31
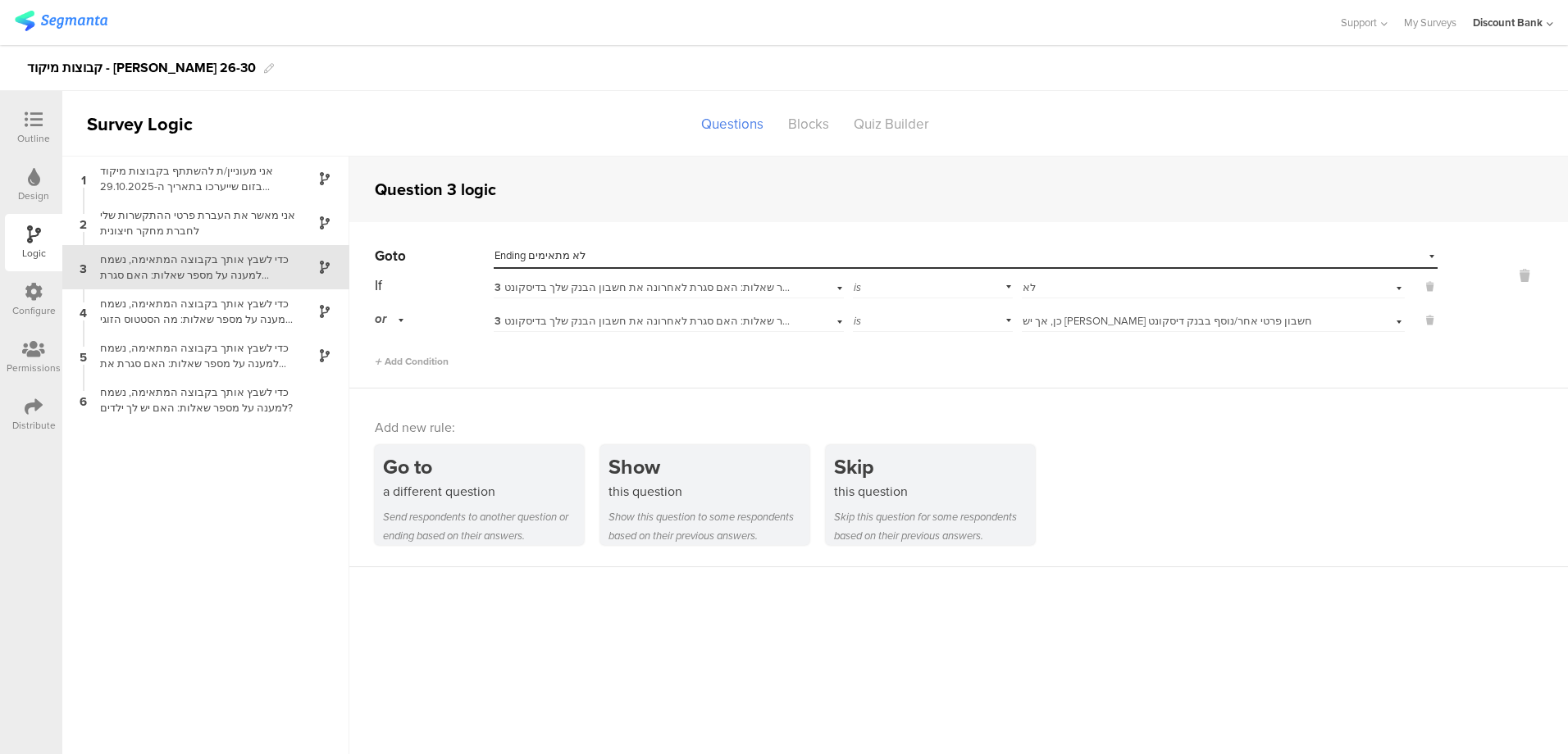
click at [33, 125] on icon at bounding box center [33, 119] width 18 height 18
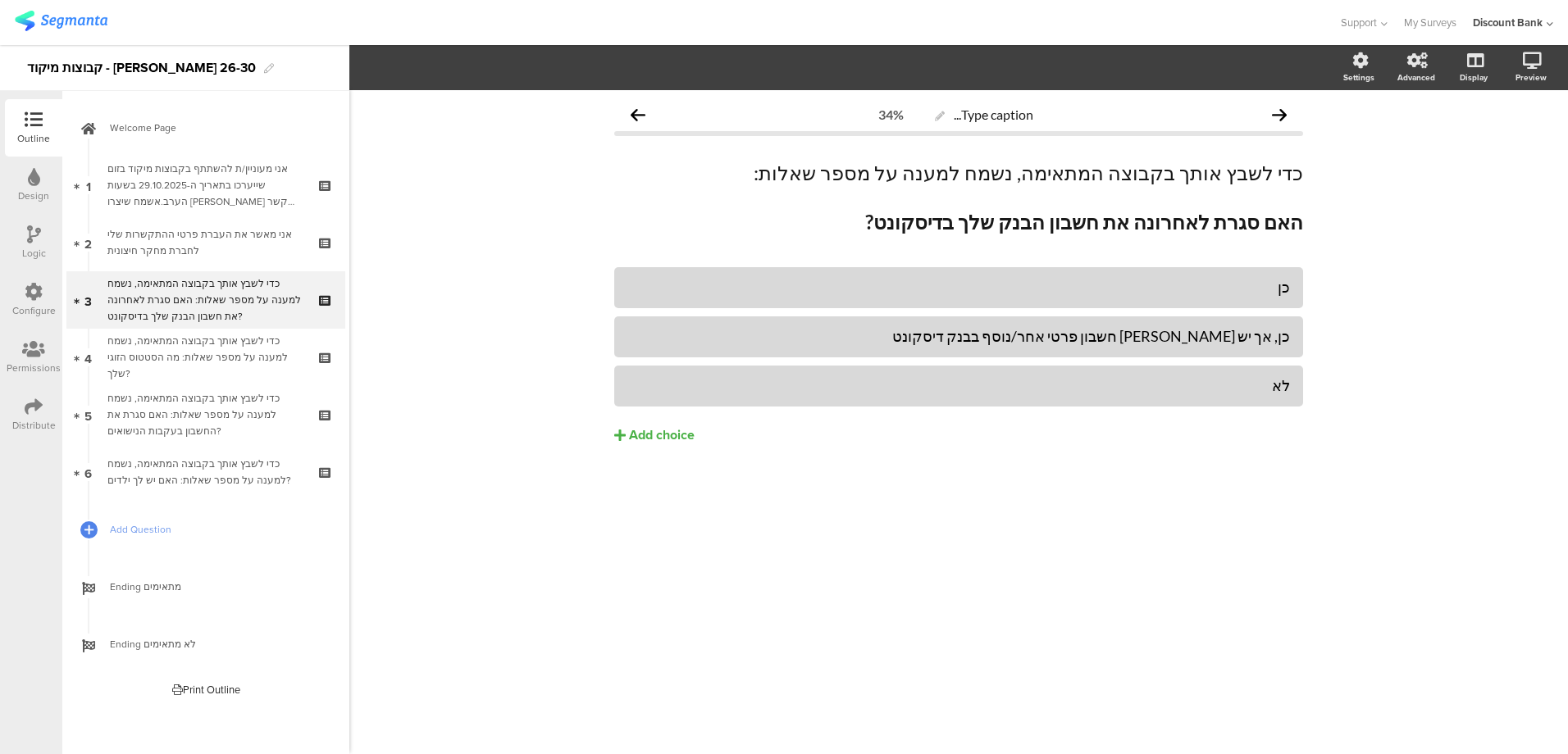
click at [1412, 224] on div "Type caption... 34% כדי לשבץ אותך בקבוצה המתאימה, נשמח למענה על מספר שאלות: האם…" at bounding box center [959, 423] width 1219 height 664
click at [1059, 556] on div "Type caption... 34% כדי לשבץ אותך בקבוצה המתאימה, נשמח למענה על מספר שאלות: האם…" at bounding box center [959, 423] width 1219 height 664
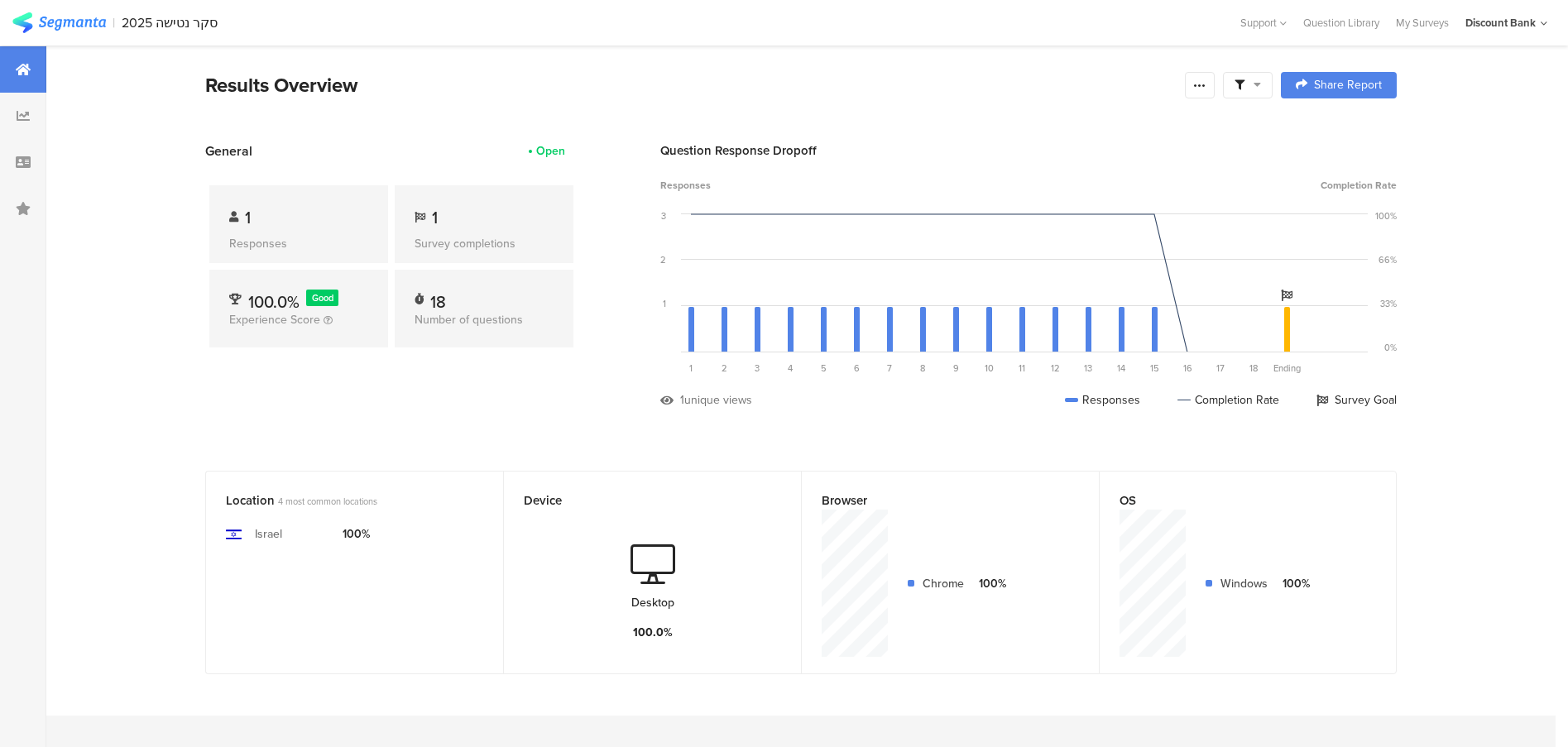
click at [1207, 85] on icon at bounding box center [1200, 85] width 13 height 13
click at [1073, 281] on div "Purge results" at bounding box center [1089, 289] width 265 height 37
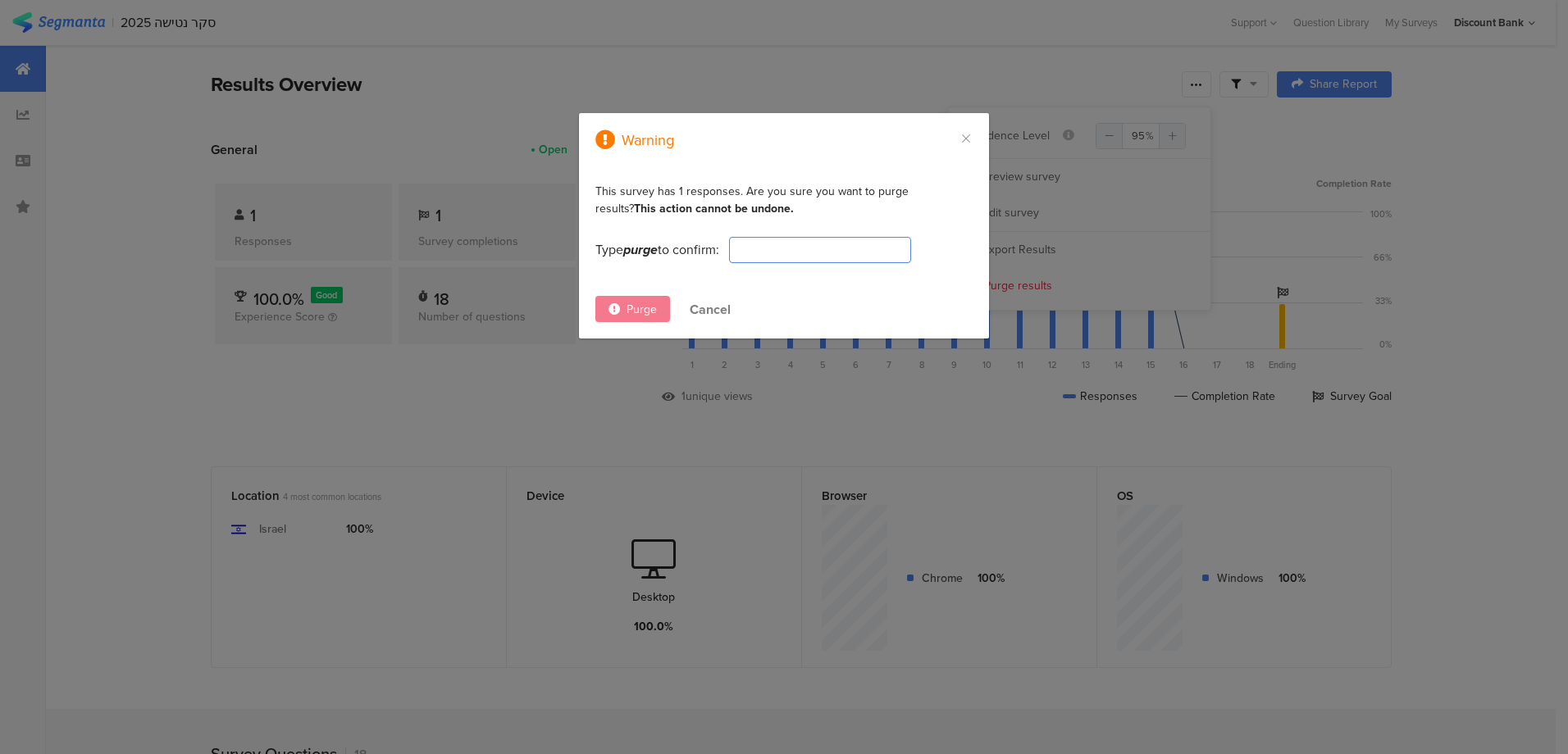
click at [774, 253] on input "dialog" at bounding box center [819, 250] width 182 height 26
type input "פ"
type input "purge"
click at [642, 309] on span "Purge" at bounding box center [642, 309] width 31 height 17
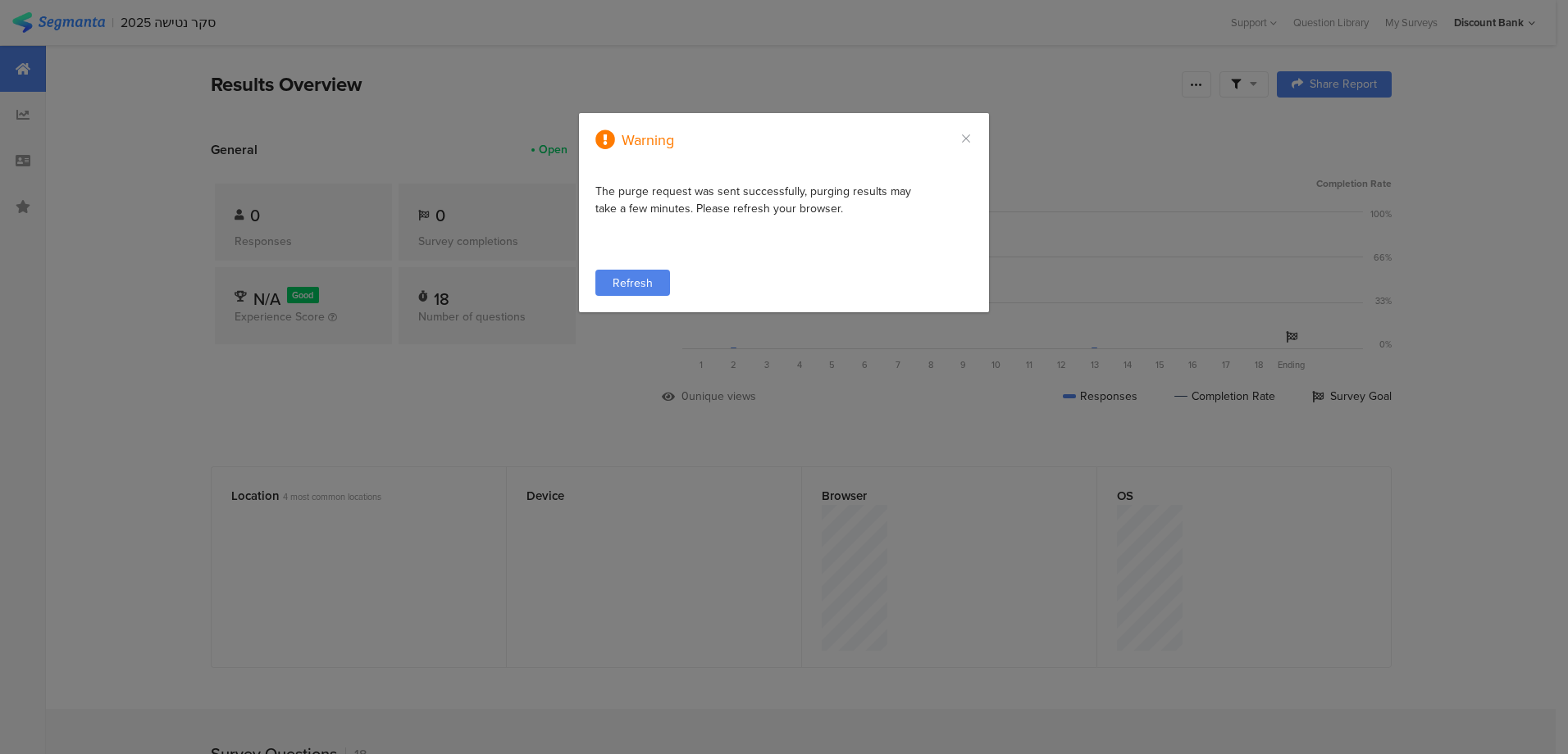
click at [649, 290] on span "Refresh" at bounding box center [633, 282] width 40 height 17
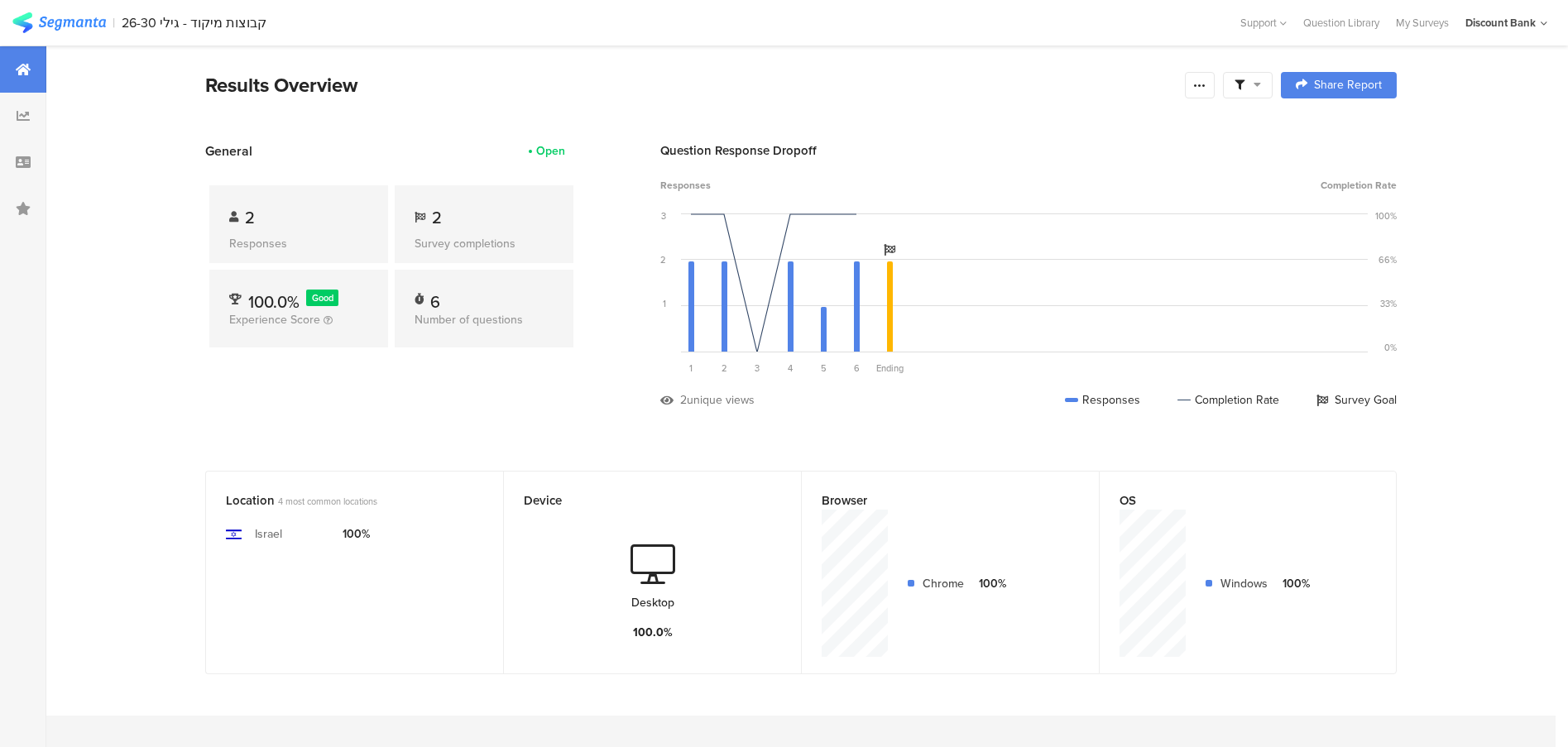
click at [1208, 92] on div at bounding box center [1200, 85] width 30 height 26
click at [1014, 300] on div "Purge results" at bounding box center [1089, 289] width 265 height 37
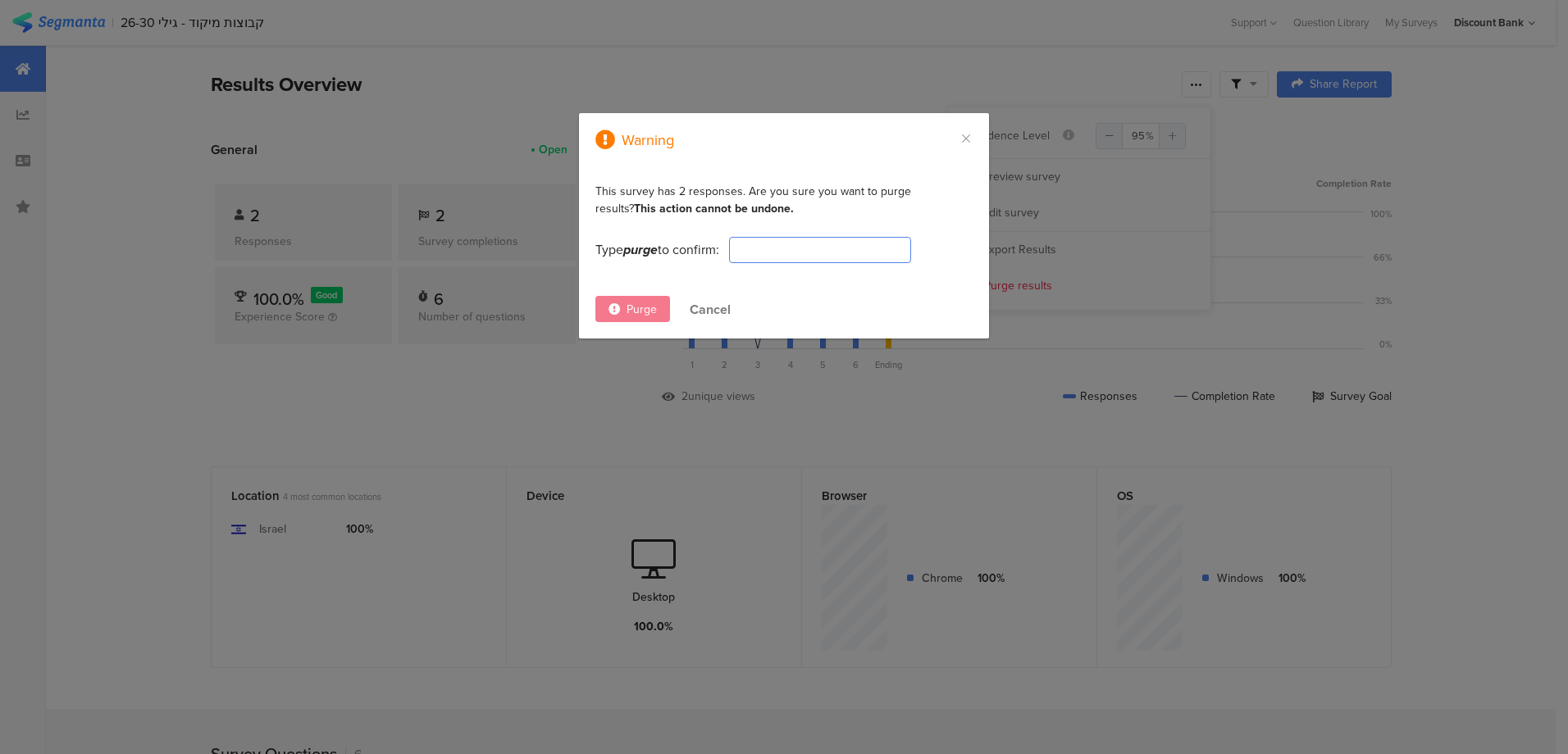
click at [743, 252] on input "dialog" at bounding box center [819, 250] width 182 height 26
type input "purge"
click at [605, 309] on div "Purge" at bounding box center [633, 309] width 74 height 26
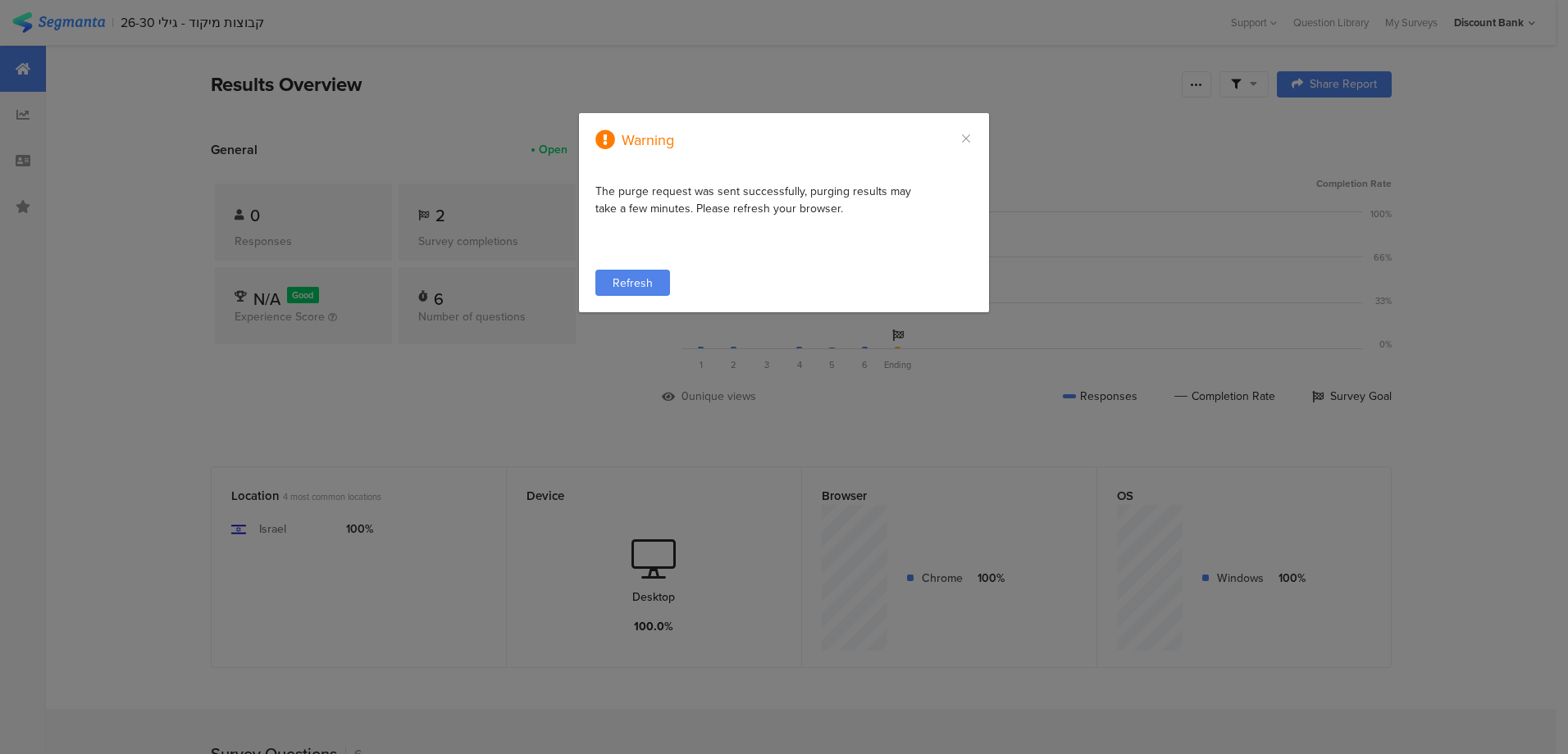
click at [647, 282] on span "Refresh" at bounding box center [633, 282] width 40 height 17
